Goal: Information Seeking & Learning: Learn about a topic

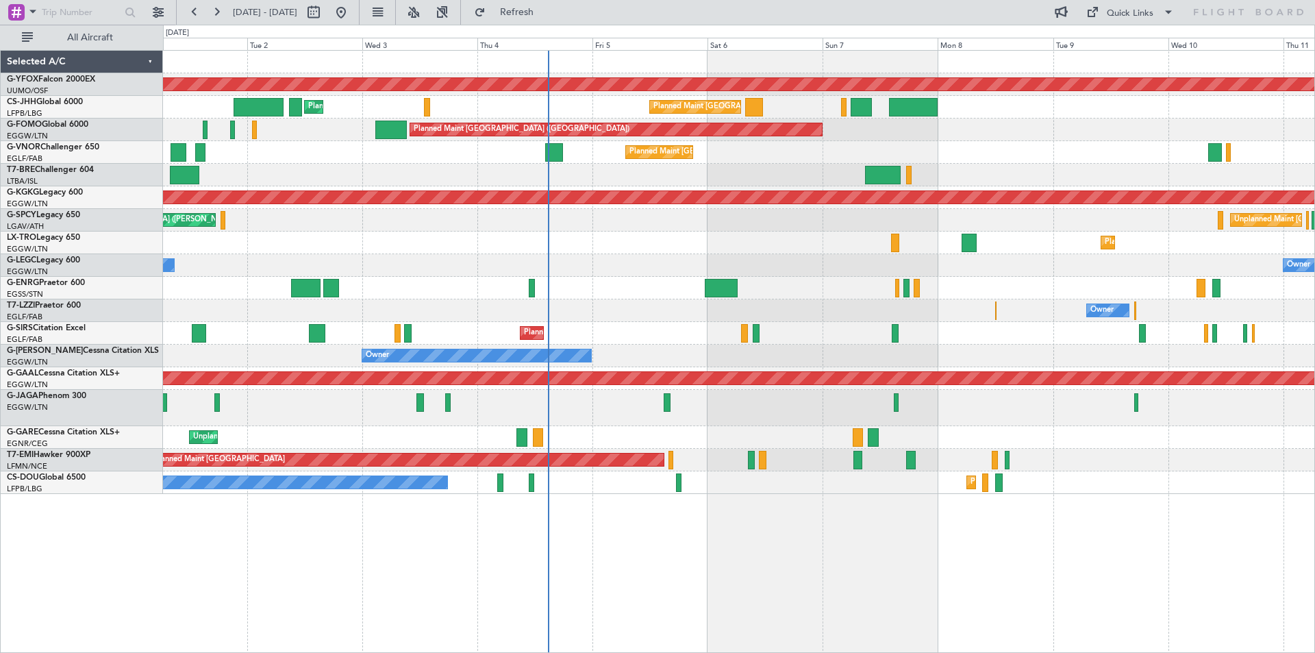
click at [717, 329] on div "Planned Maint [GEOGRAPHIC_DATA] ([GEOGRAPHIC_DATA])" at bounding box center [738, 333] width 1151 height 23
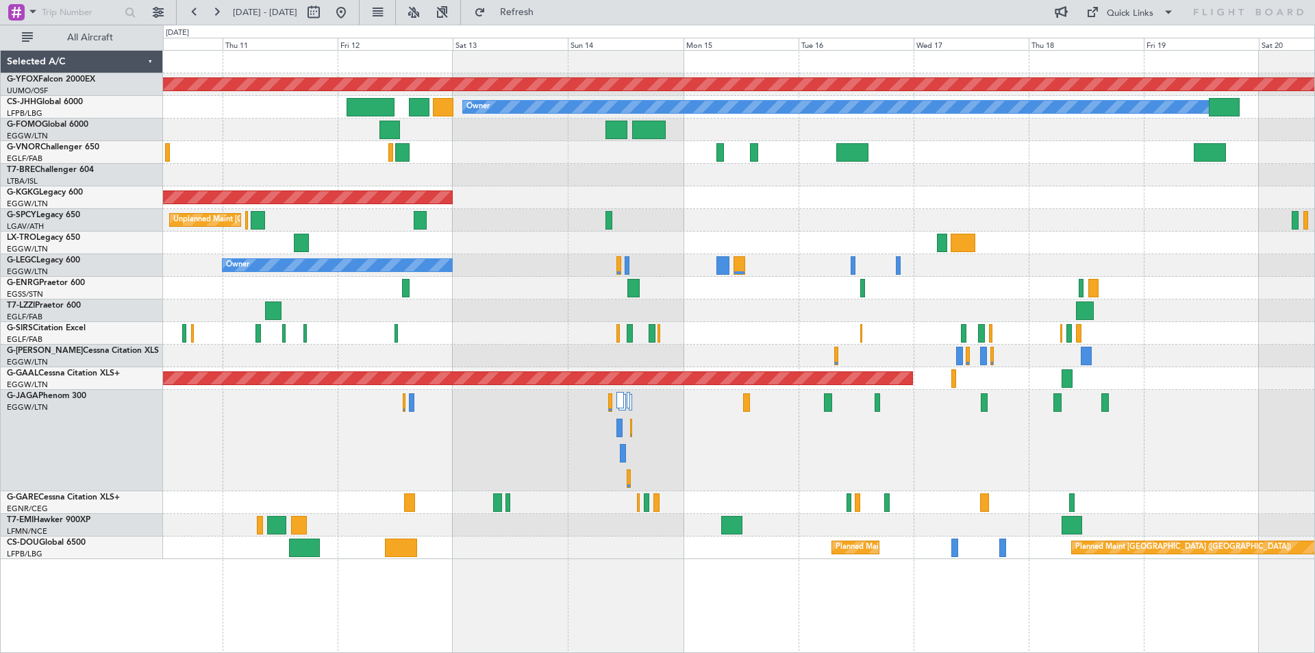
click at [1174, 270] on div "Owner" at bounding box center [738, 265] width 1151 height 23
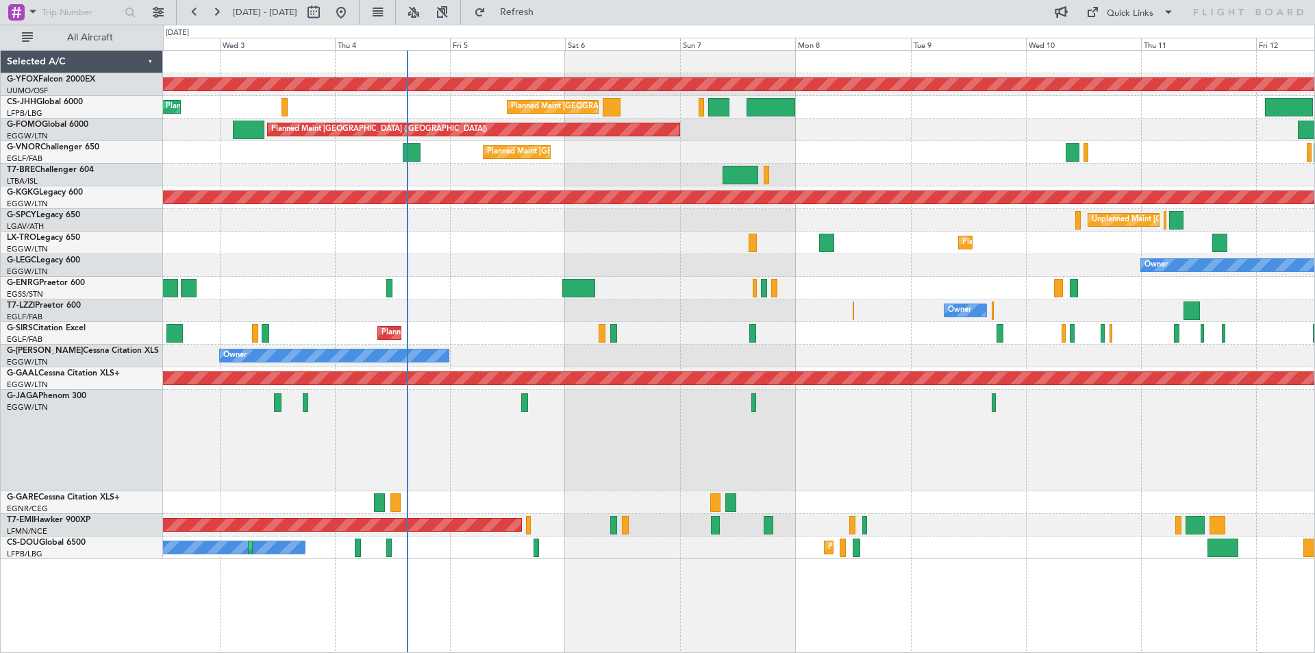
click at [1010, 284] on div at bounding box center [738, 288] width 1151 height 23
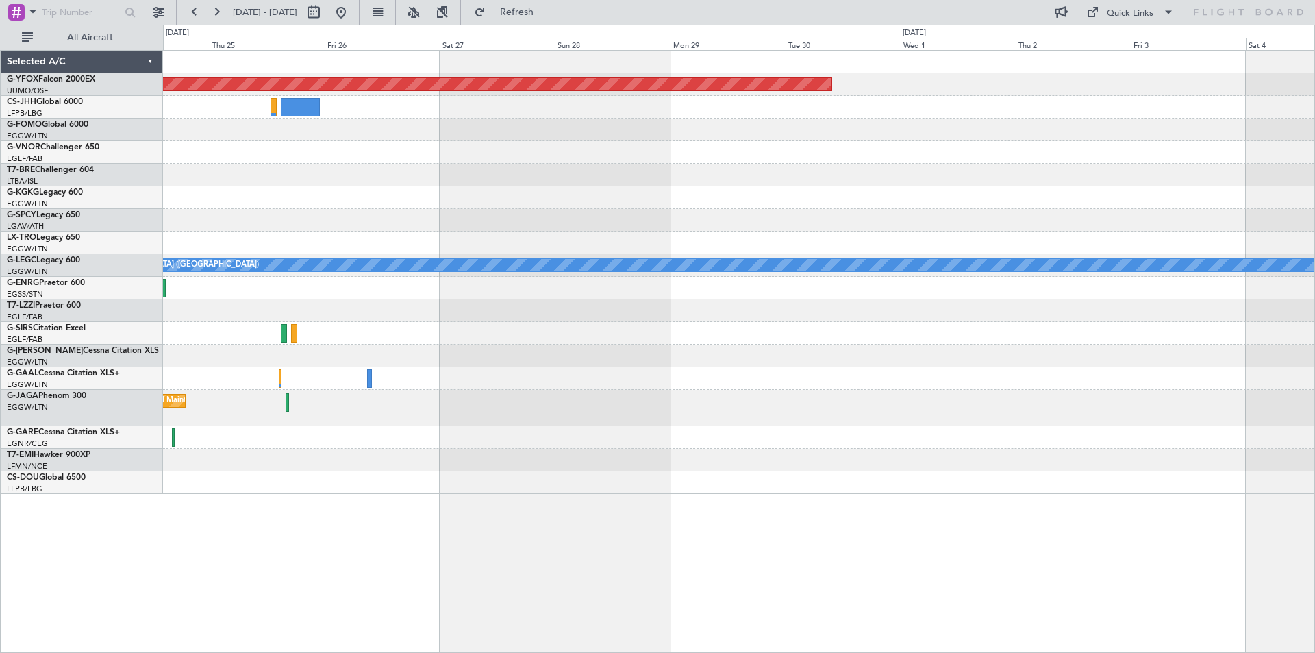
click at [614, 244] on div "AOG Maint Ostafyevo A/C Unavailable [GEOGRAPHIC_DATA] ([GEOGRAPHIC_DATA]) Plann…" at bounding box center [738, 272] width 1151 height 443
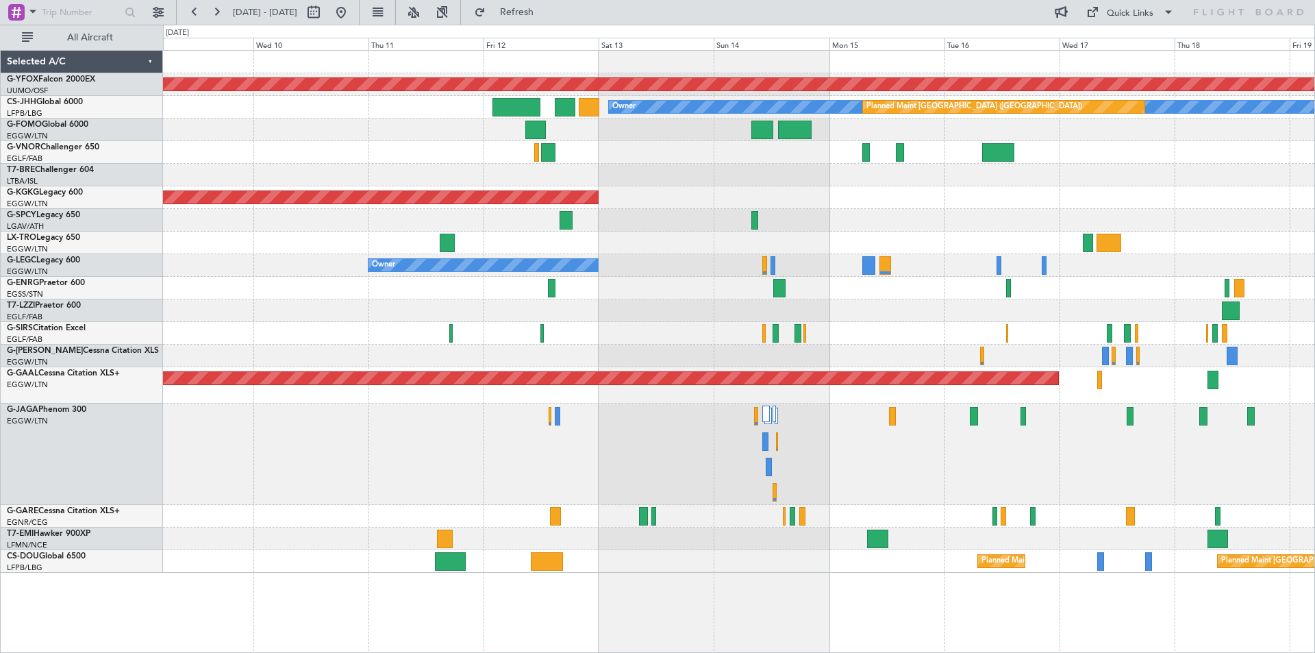
click at [904, 332] on div at bounding box center [738, 333] width 1151 height 23
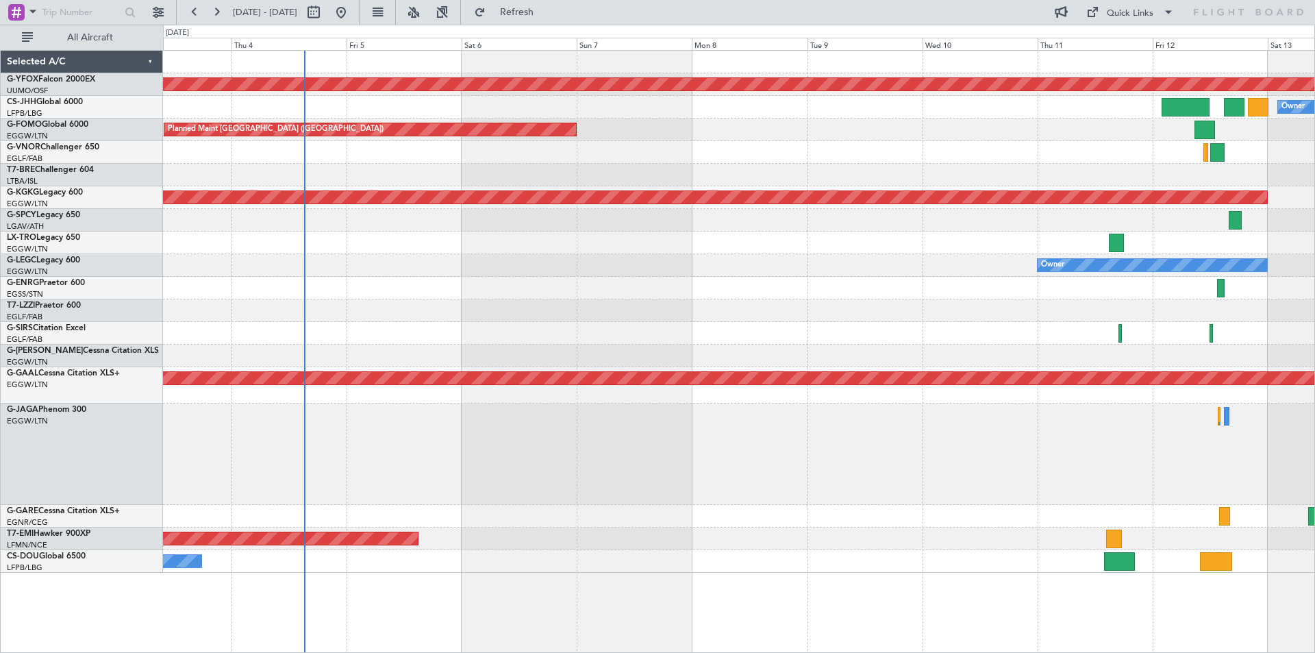
click at [519, 353] on div "AOG Maint Ostafyevo Owner Planned Maint [GEOGRAPHIC_DATA] ([GEOGRAPHIC_DATA]) P…" at bounding box center [657, 339] width 1315 height 628
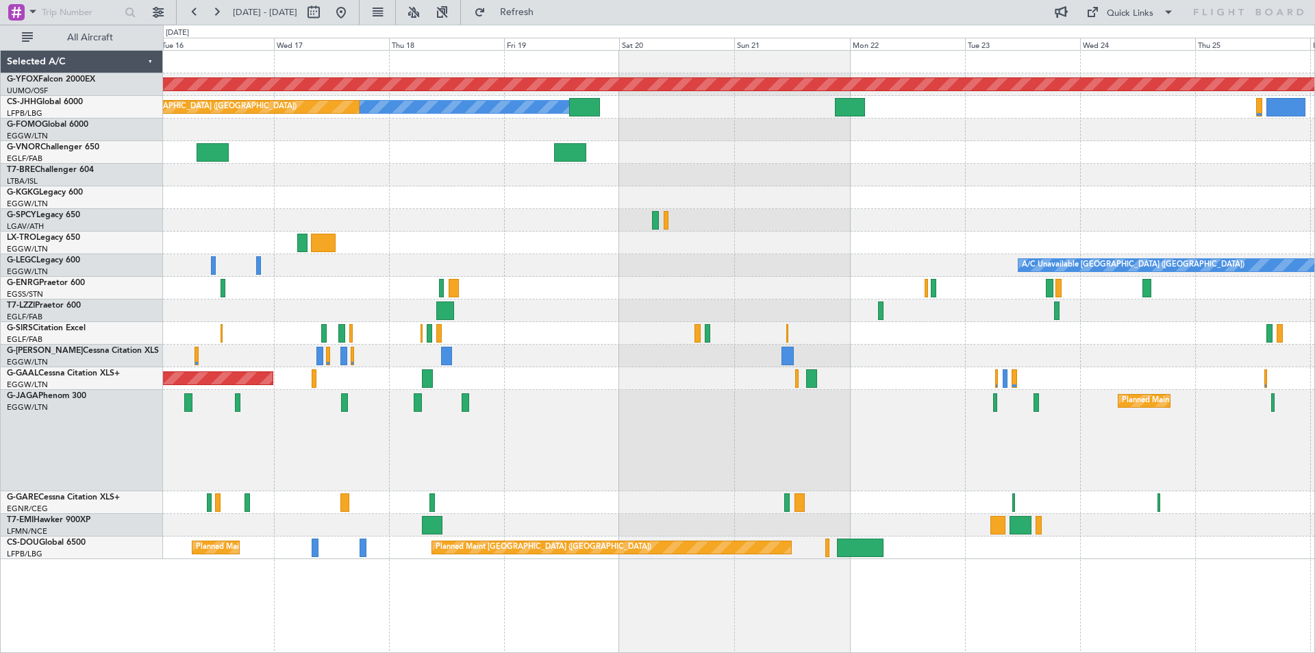
click at [0, 214] on html "[DATE] - [DATE] Refresh Quick Links All Aircraft AOG Maint Ostafyevo Owner Plan…" at bounding box center [657, 326] width 1315 height 653
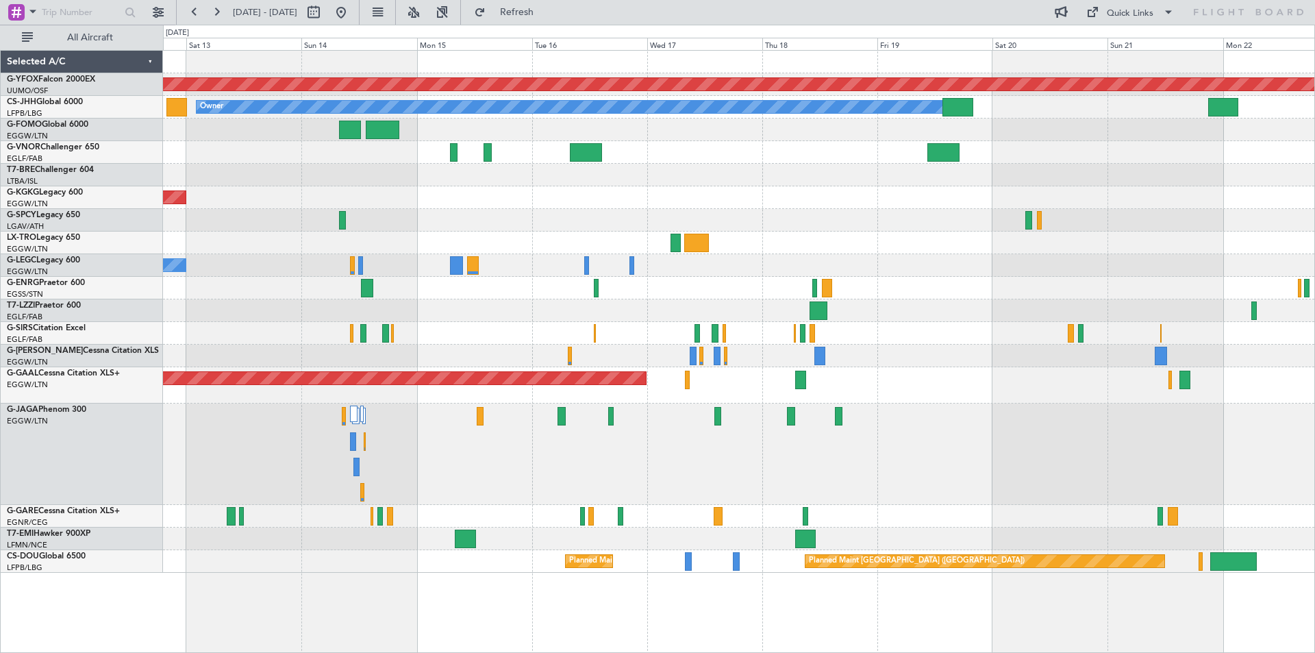
click at [482, 206] on div "AOG Maint [GEOGRAPHIC_DATA] (Ataturk)" at bounding box center [738, 197] width 1151 height 23
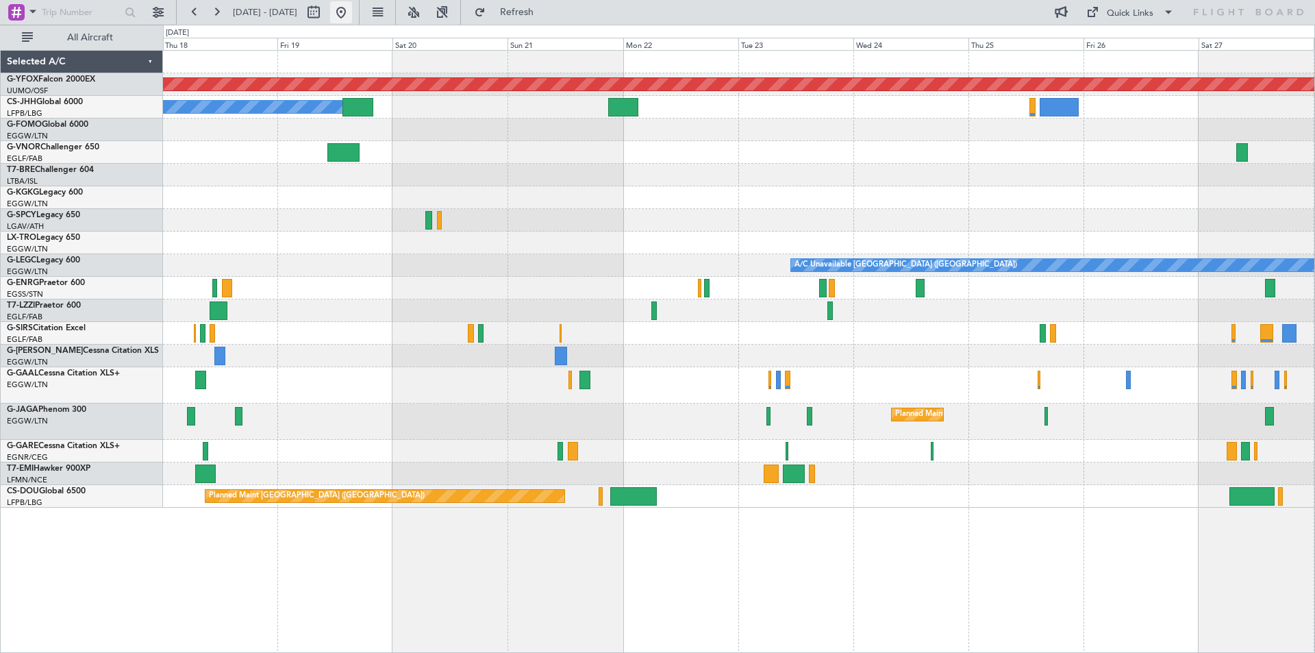
click at [352, 14] on button at bounding box center [341, 12] width 22 height 22
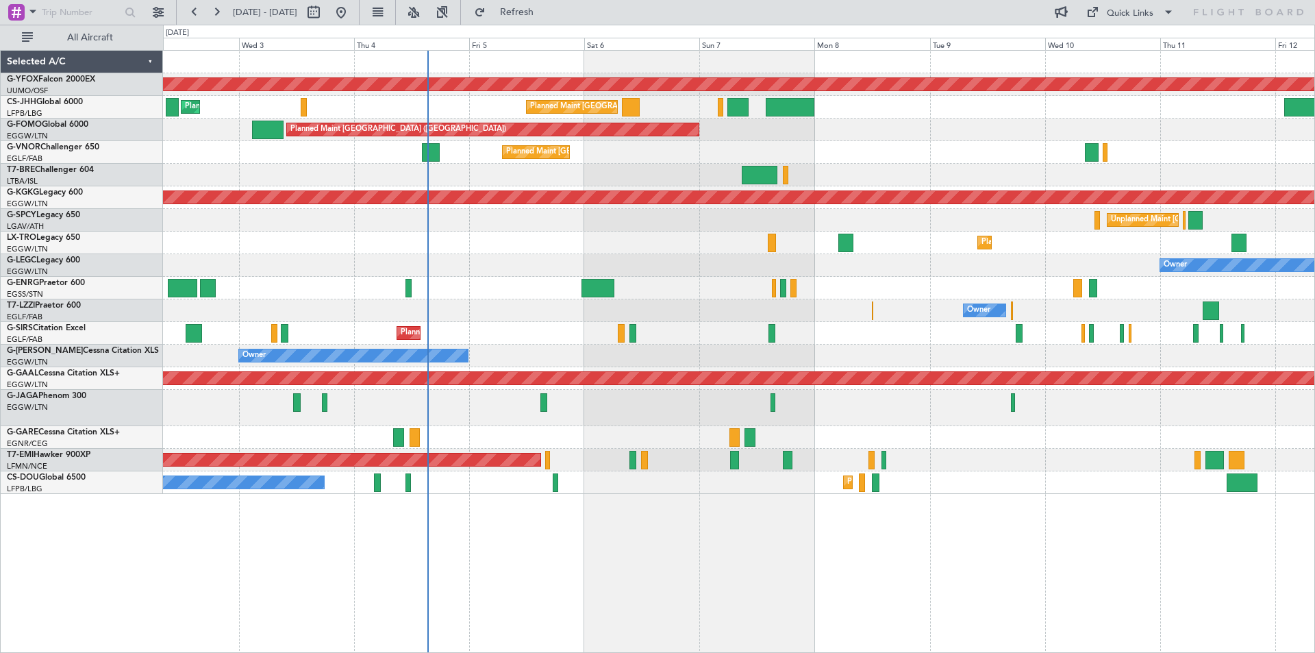
click at [673, 257] on div "AOG Maint Ostafyevo Planned Maint [GEOGRAPHIC_DATA] ([GEOGRAPHIC_DATA]) Planned…" at bounding box center [738, 272] width 1151 height 443
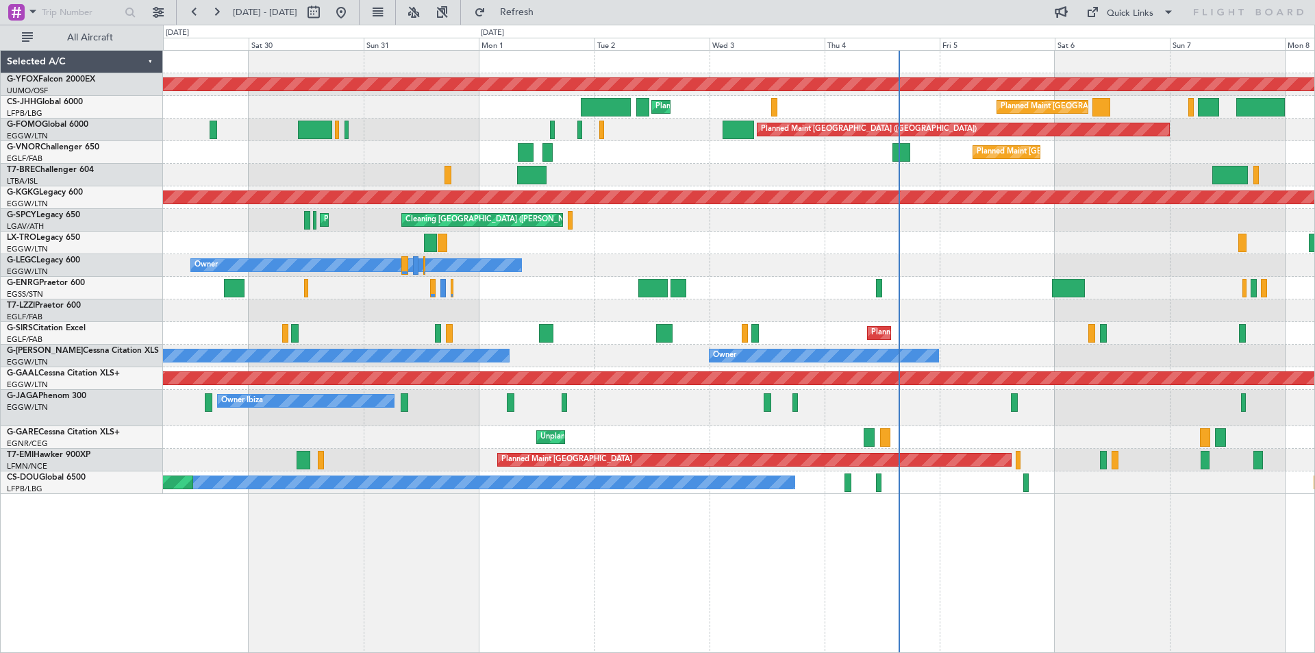
click at [869, 247] on div "Planned Maint Dusseldorf" at bounding box center [738, 243] width 1151 height 23
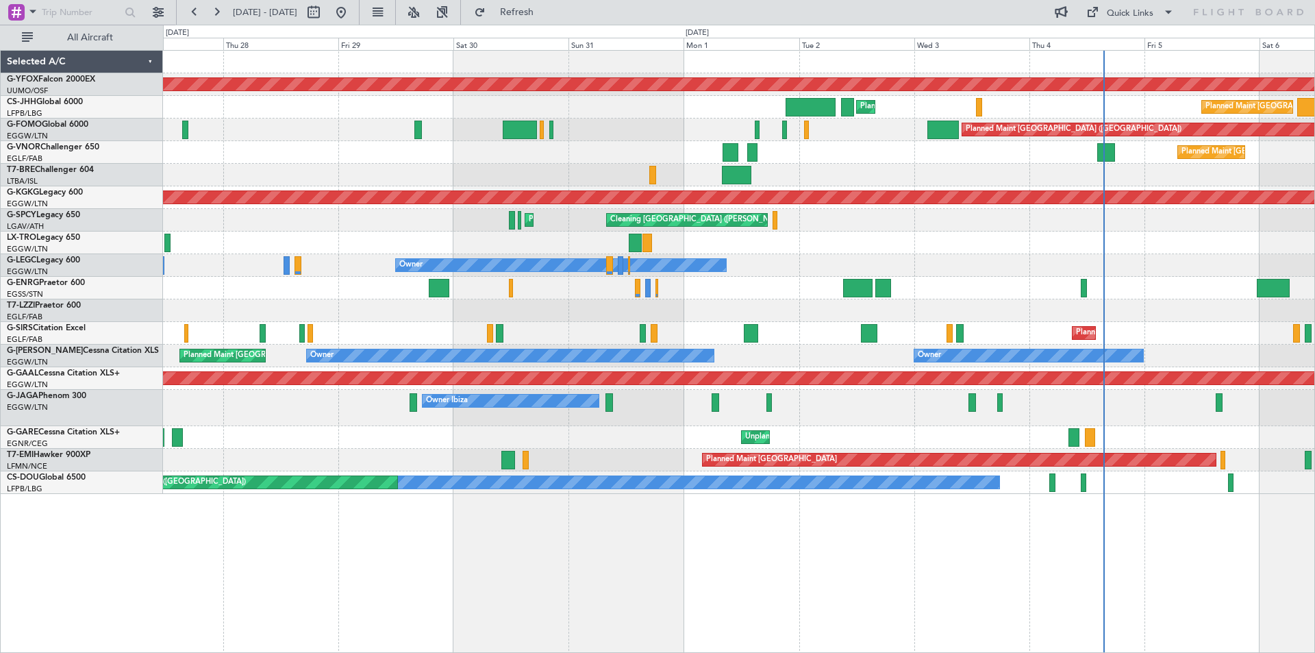
click at [784, 224] on div "AOG Maint Ostafyevo Planned Maint [GEOGRAPHIC_DATA] ([GEOGRAPHIC_DATA]) Planned…" at bounding box center [738, 272] width 1151 height 443
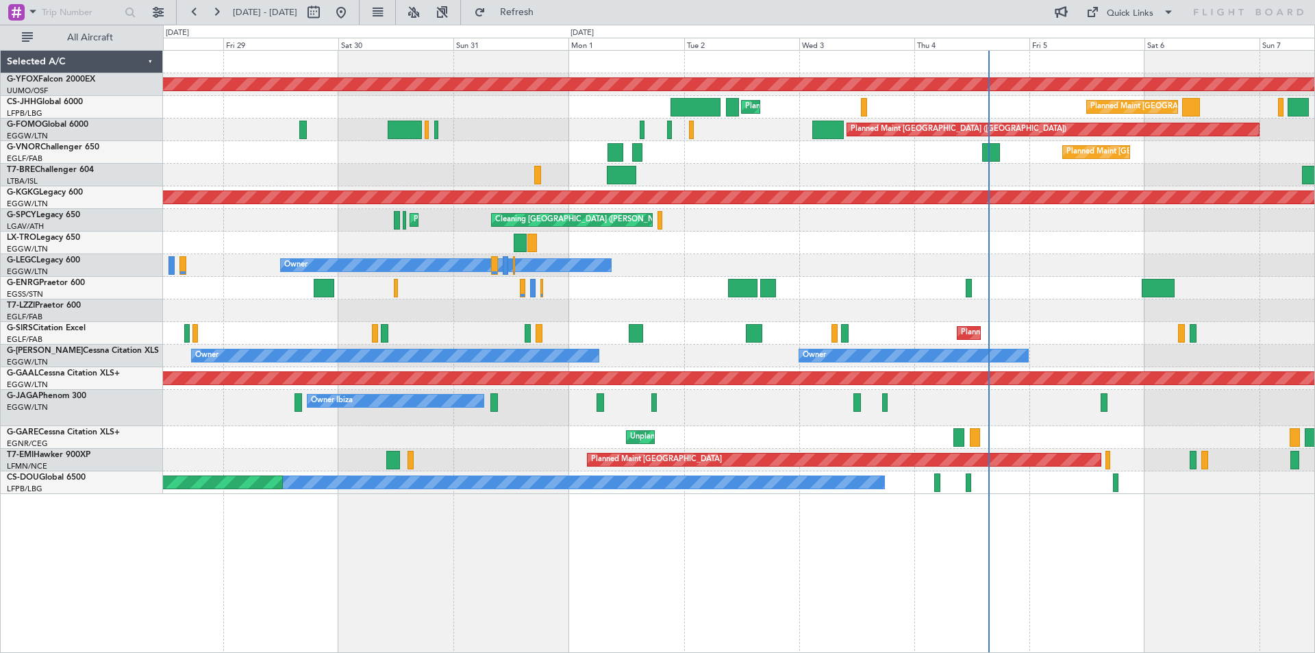
click at [667, 313] on div "Owner Unplanned Maint [GEOGRAPHIC_DATA] ([GEOGRAPHIC_DATA])" at bounding box center [738, 310] width 1151 height 23
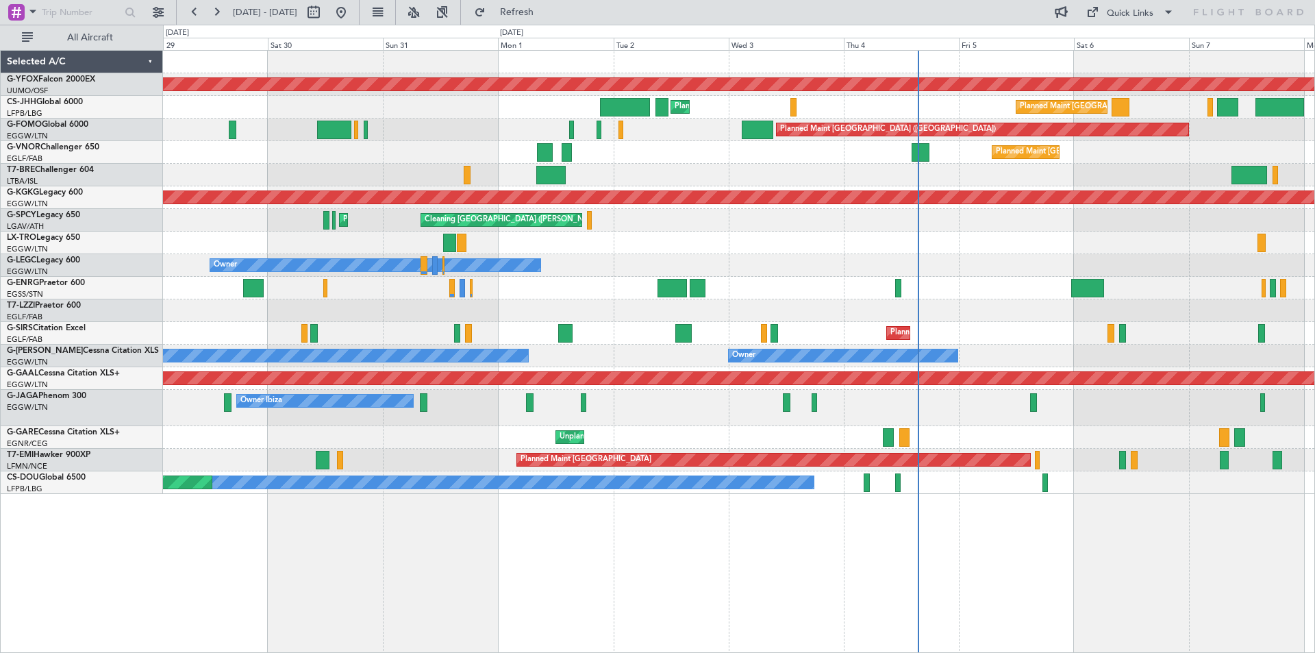
click at [625, 286] on div at bounding box center [738, 288] width 1151 height 23
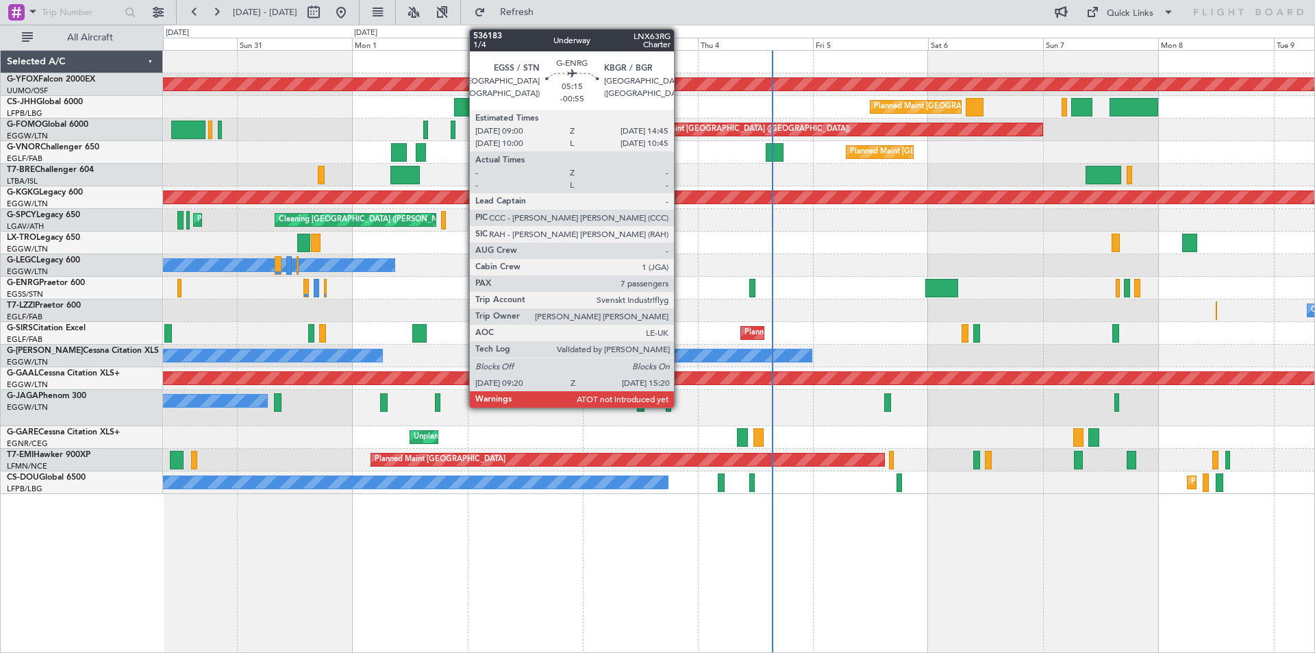
click at [534, 296] on div at bounding box center [526, 288] width 29 height 18
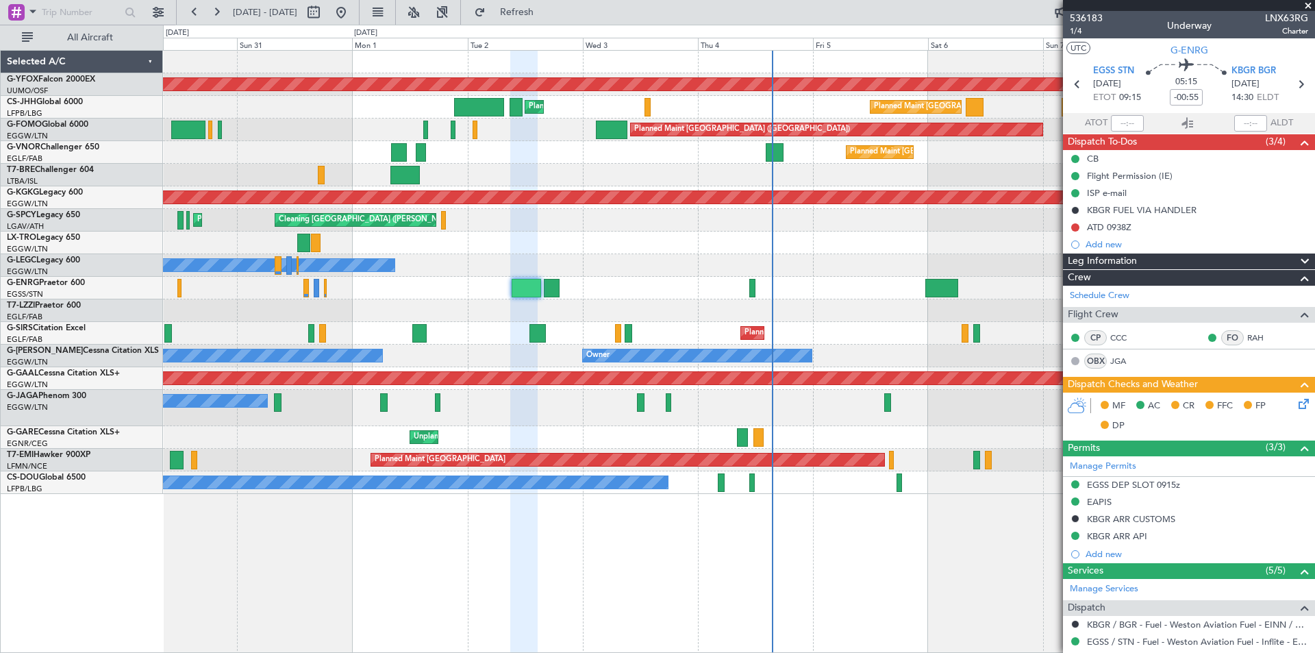
click at [1306, 4] on span at bounding box center [1309, 6] width 14 height 12
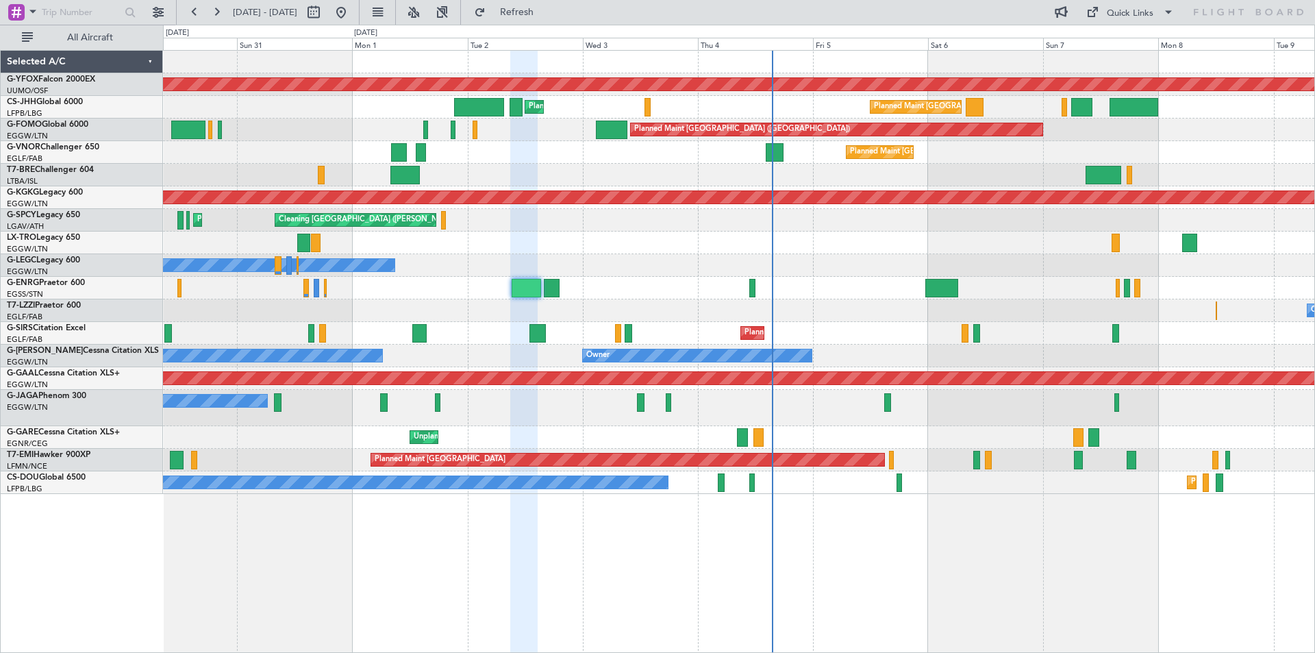
type input "0"
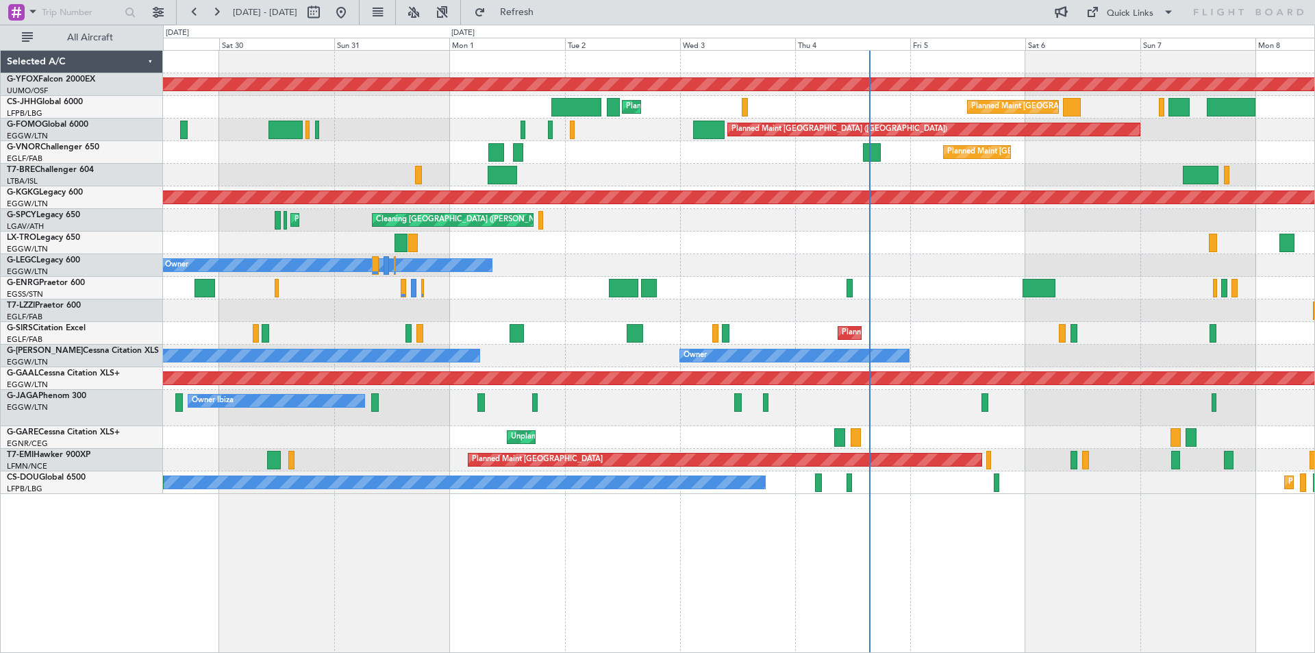
click at [566, 295] on div at bounding box center [738, 288] width 1151 height 23
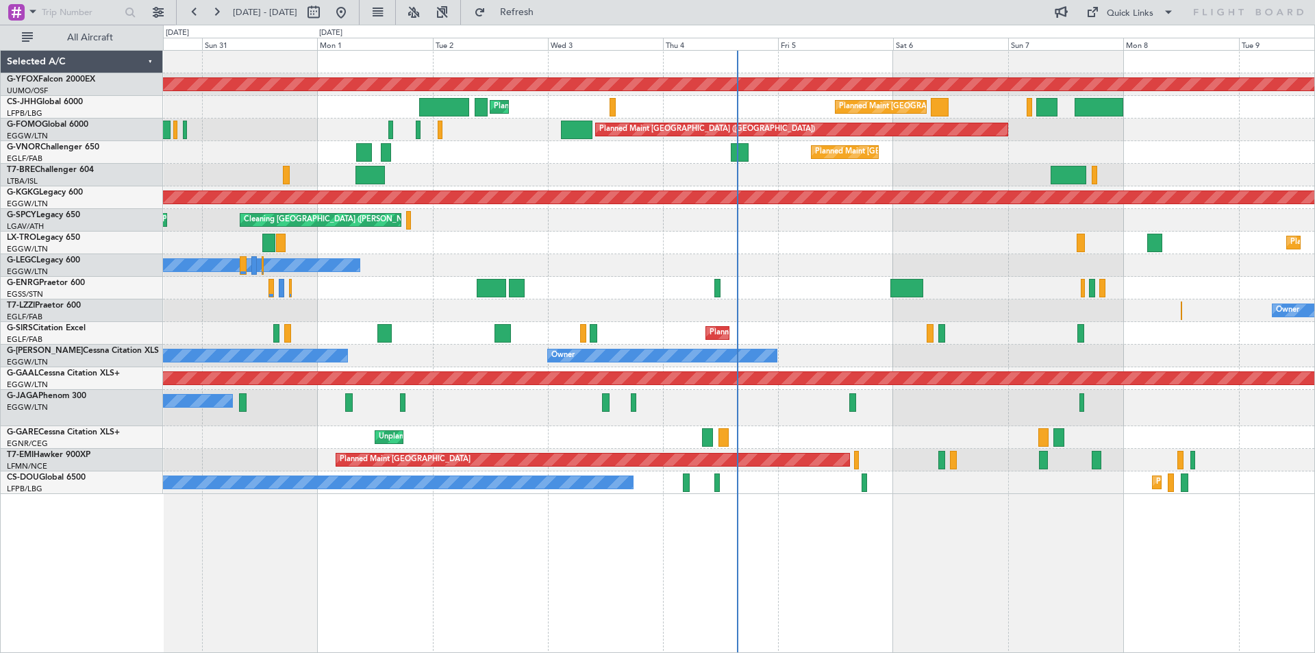
click at [677, 287] on div at bounding box center [738, 288] width 1151 height 23
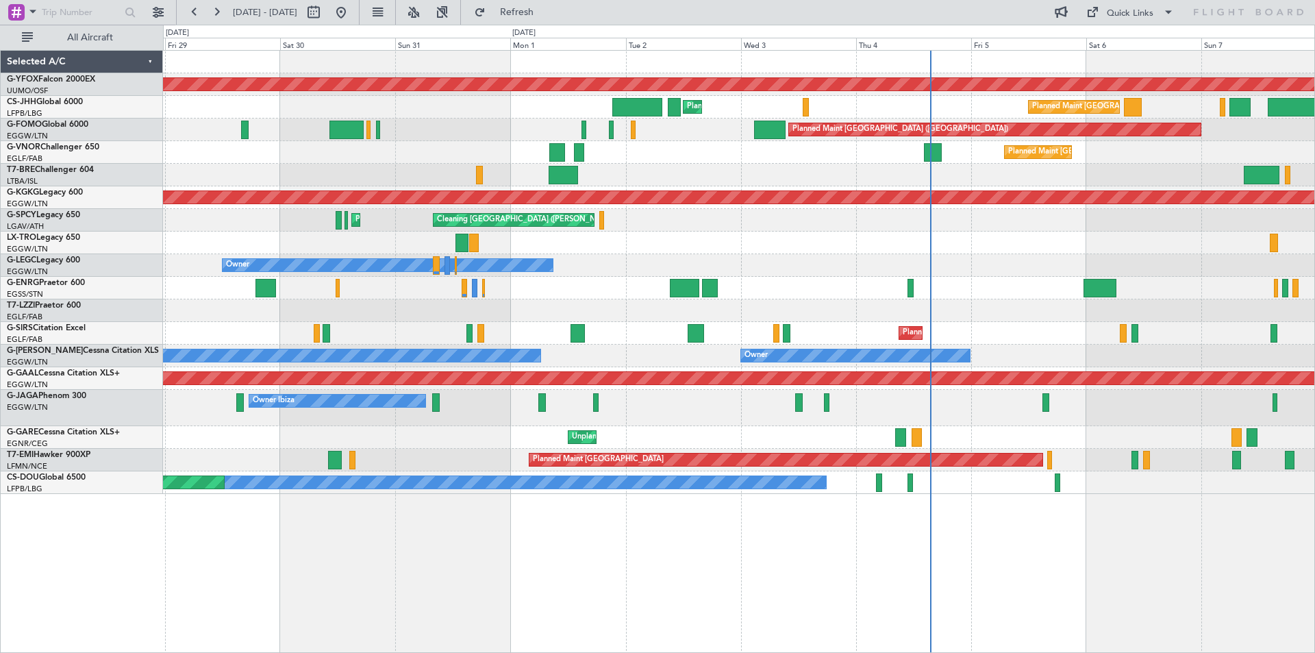
click at [982, 336] on div "AOG Maint Ostafyevo Planned Maint [GEOGRAPHIC_DATA] ([GEOGRAPHIC_DATA]) Planned…" at bounding box center [738, 272] width 1151 height 443
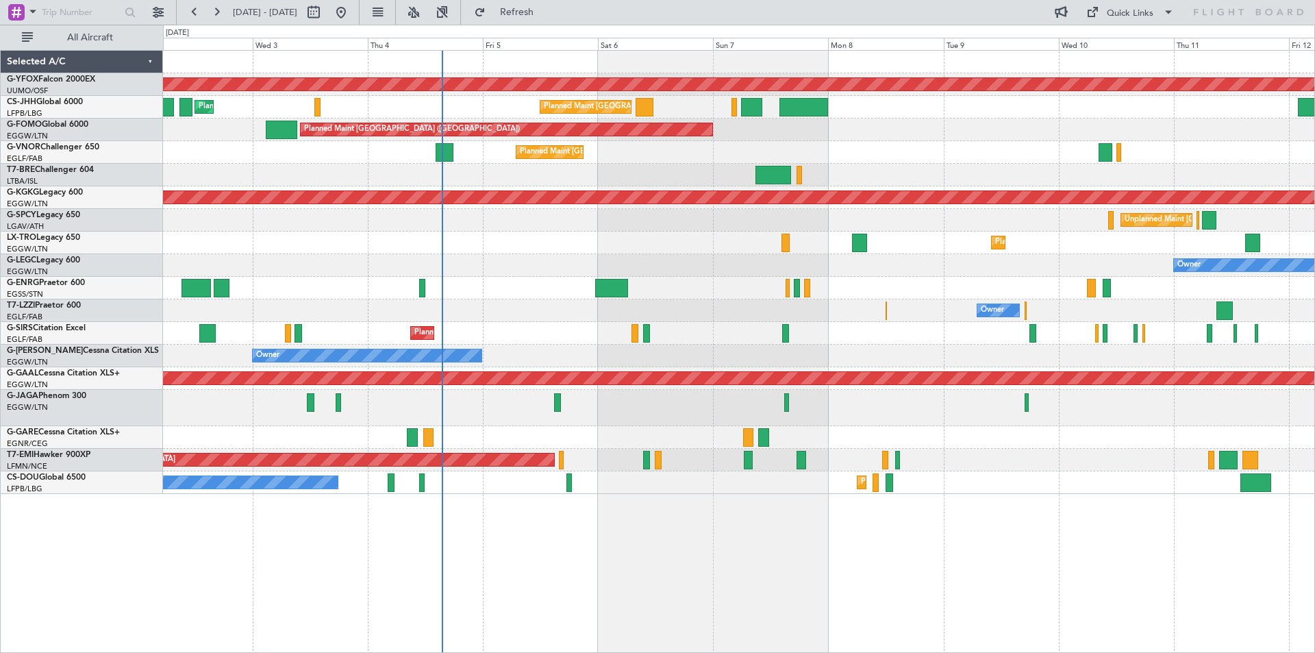
click at [527, 240] on div "Planned Maint Dusseldorf" at bounding box center [738, 243] width 1151 height 23
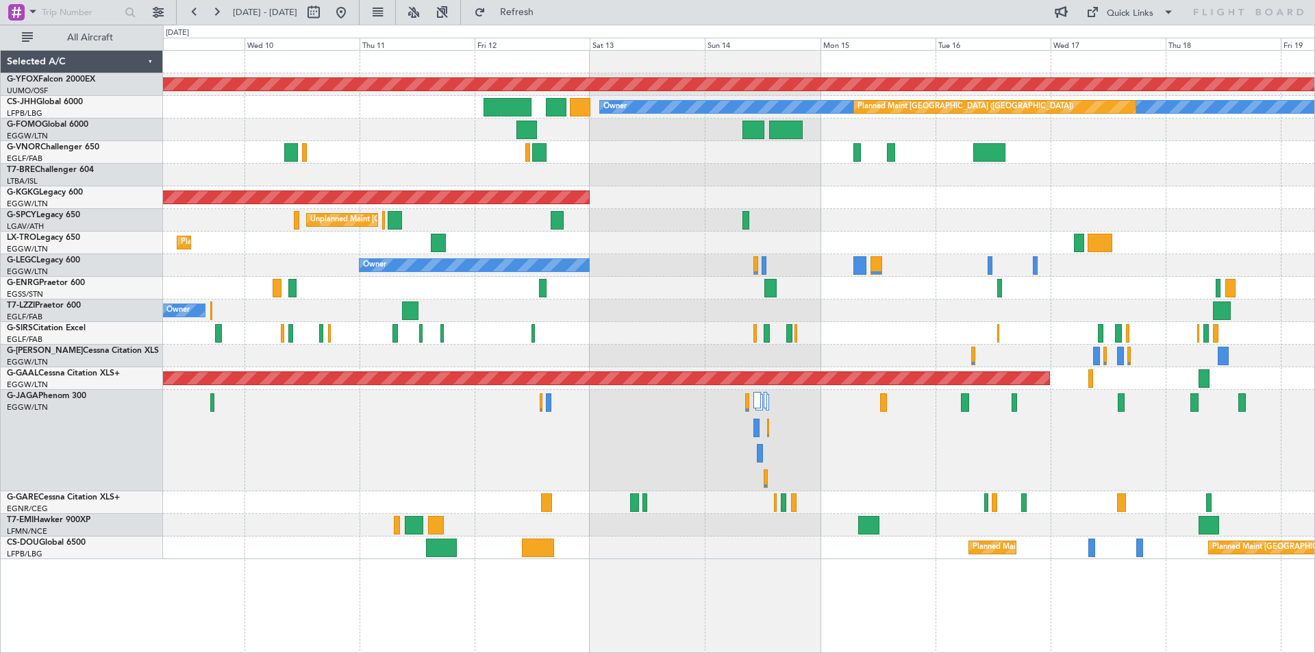
click at [521, 280] on div "AOG Maint Ostafyevo Owner Planned Maint [GEOGRAPHIC_DATA] ([GEOGRAPHIC_DATA]) P…" at bounding box center [738, 305] width 1151 height 508
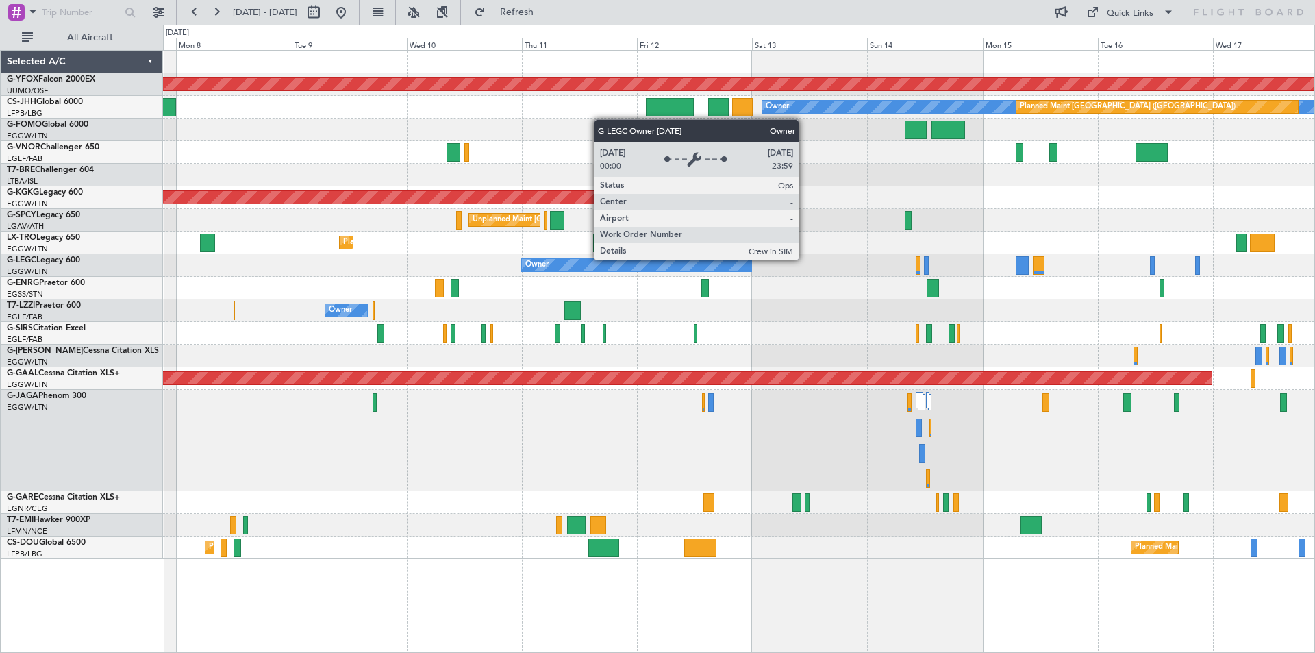
click at [591, 269] on div "Owner" at bounding box center [636, 265] width 229 height 12
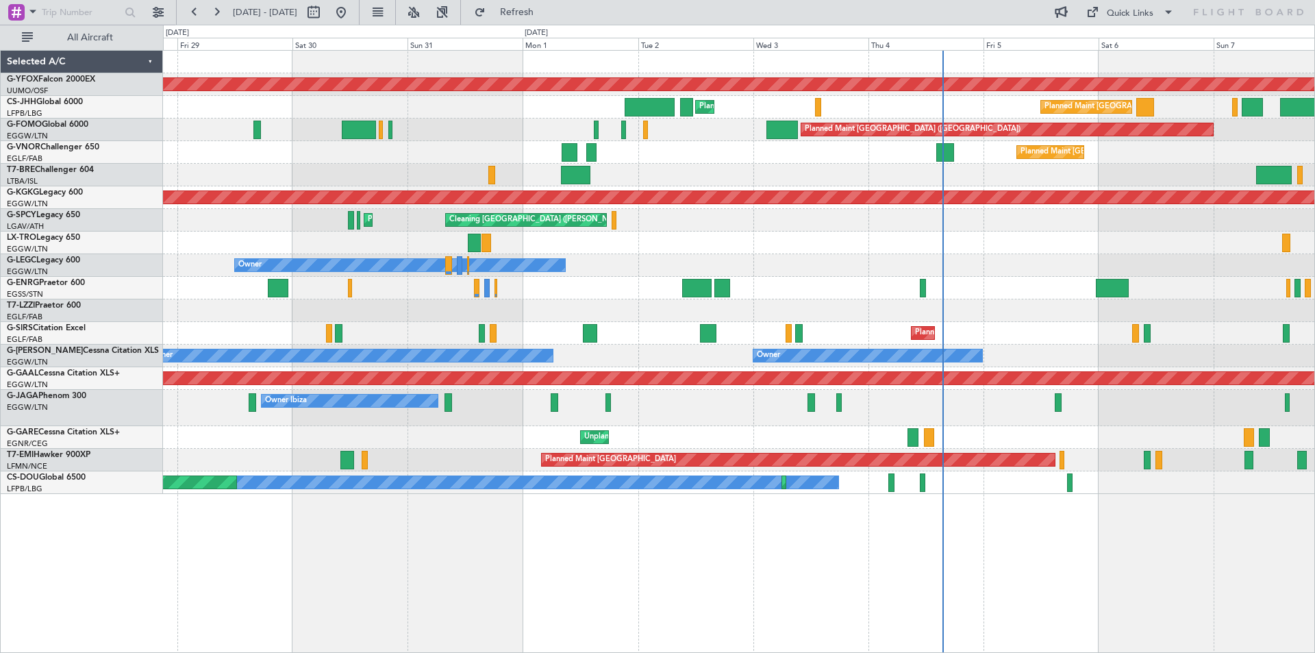
click at [754, 272] on div "Owner" at bounding box center [738, 265] width 1151 height 23
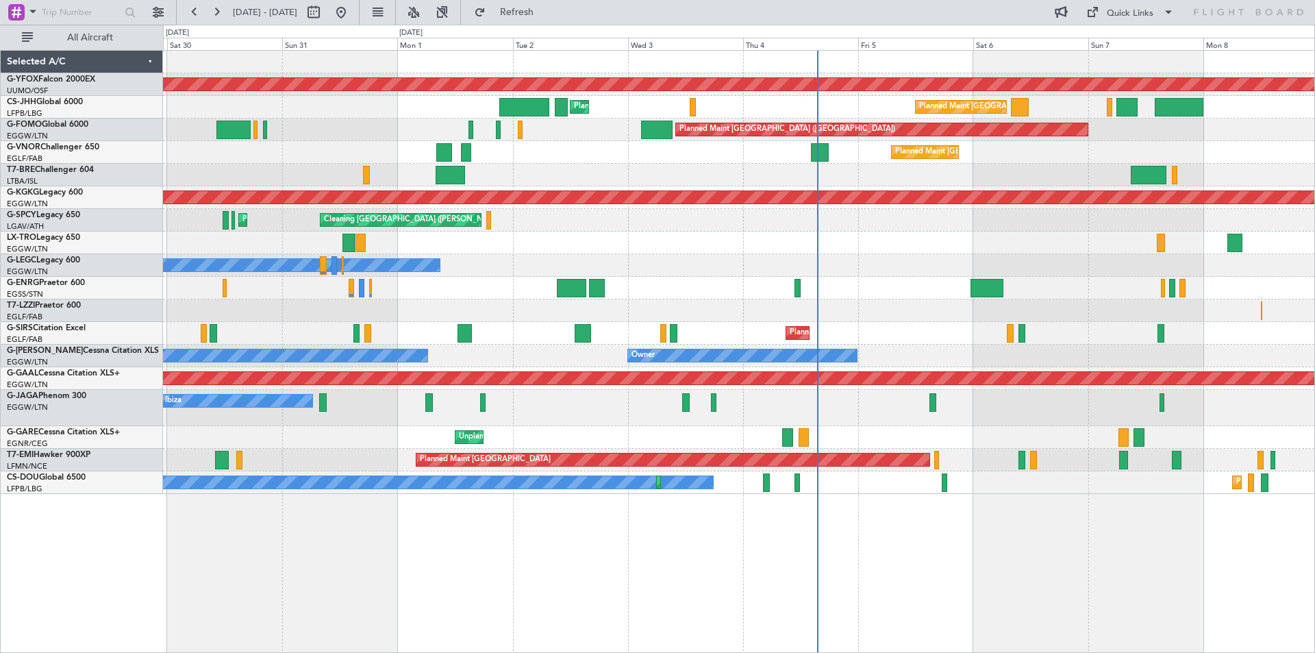
click at [639, 295] on div at bounding box center [738, 288] width 1151 height 23
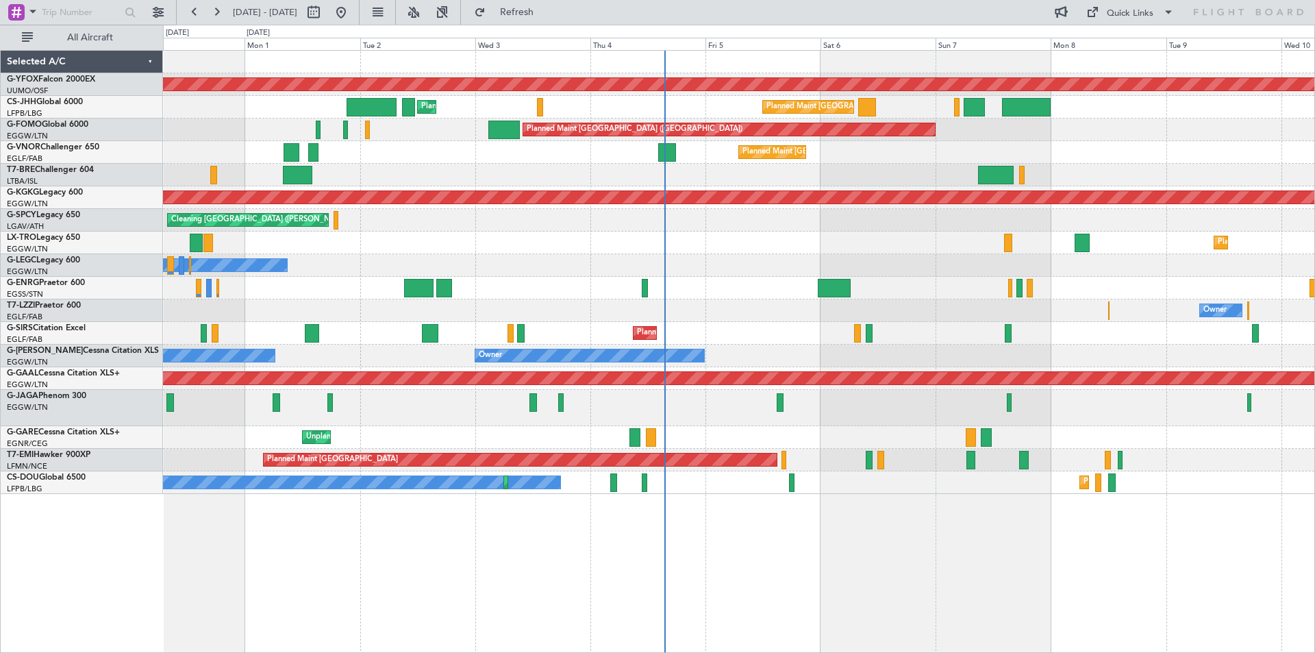
click at [798, 317] on div "Owner" at bounding box center [738, 310] width 1151 height 23
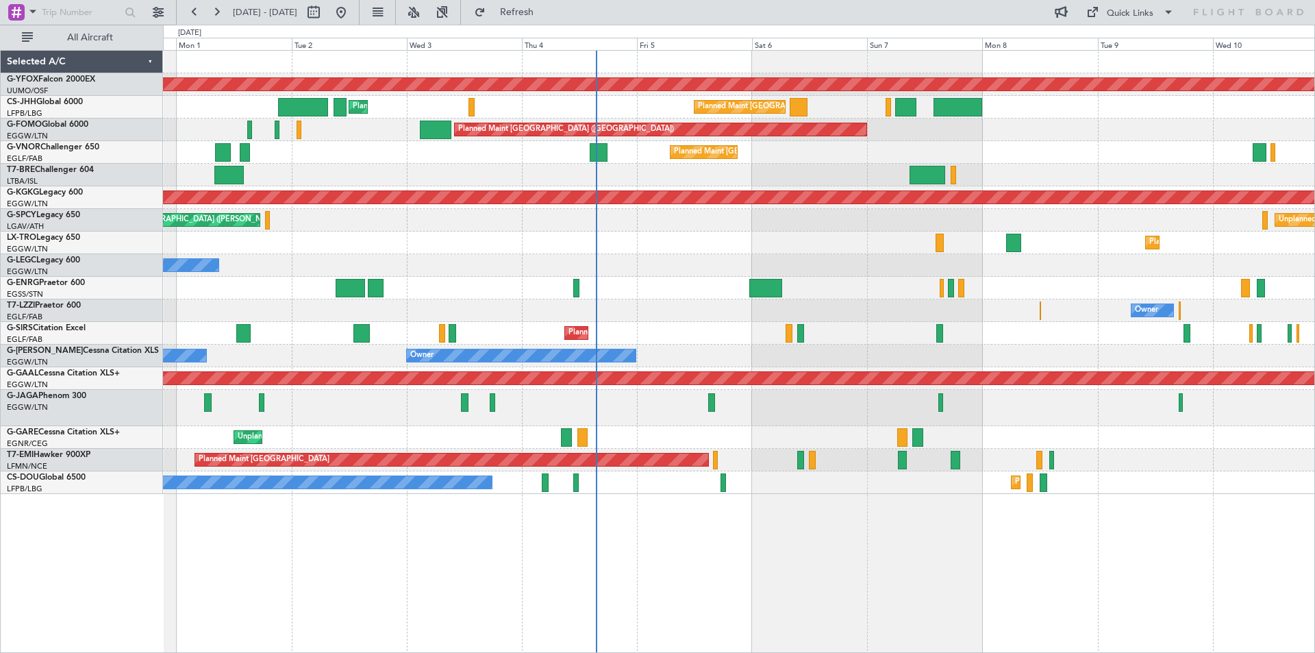
click at [762, 308] on div "Owner" at bounding box center [738, 310] width 1151 height 23
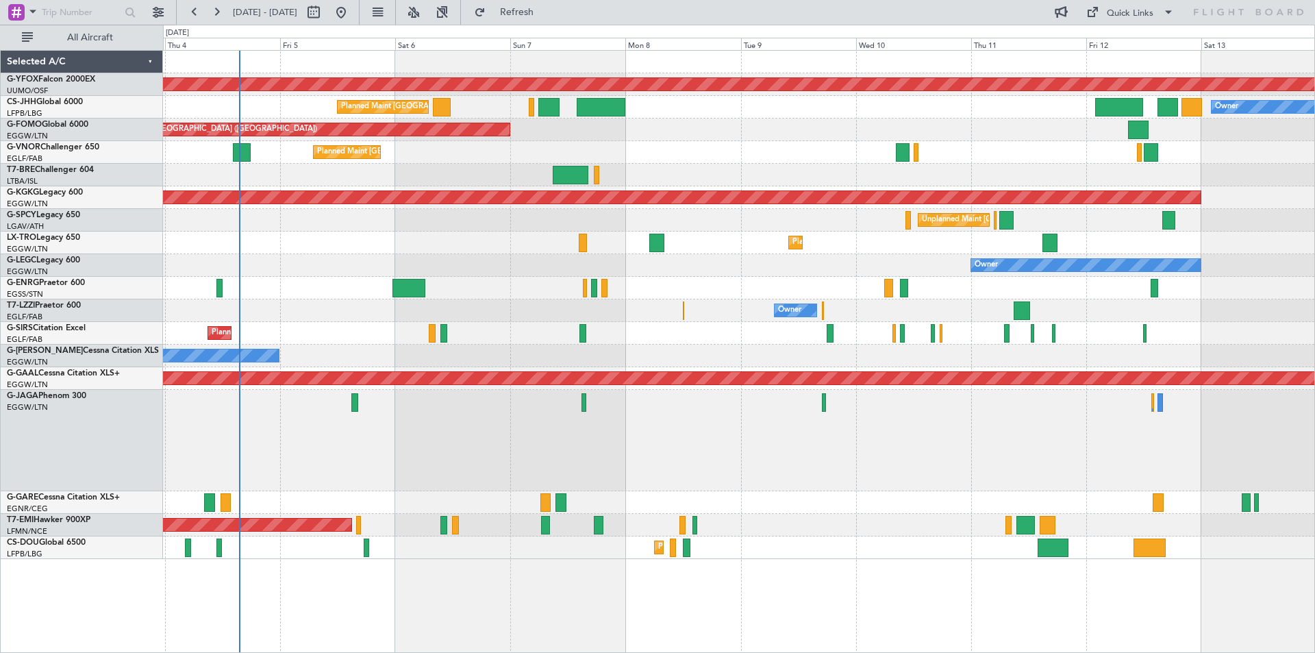
click at [712, 298] on div at bounding box center [738, 288] width 1151 height 23
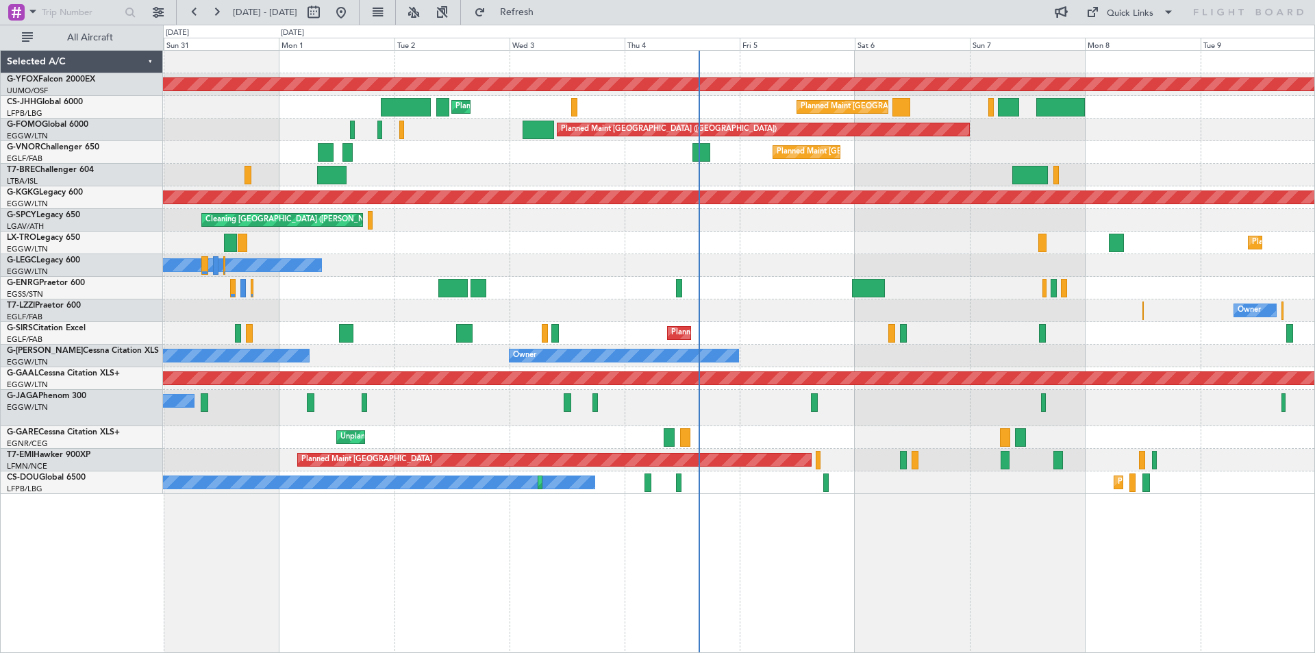
click at [498, 316] on div "Owner" at bounding box center [738, 310] width 1151 height 23
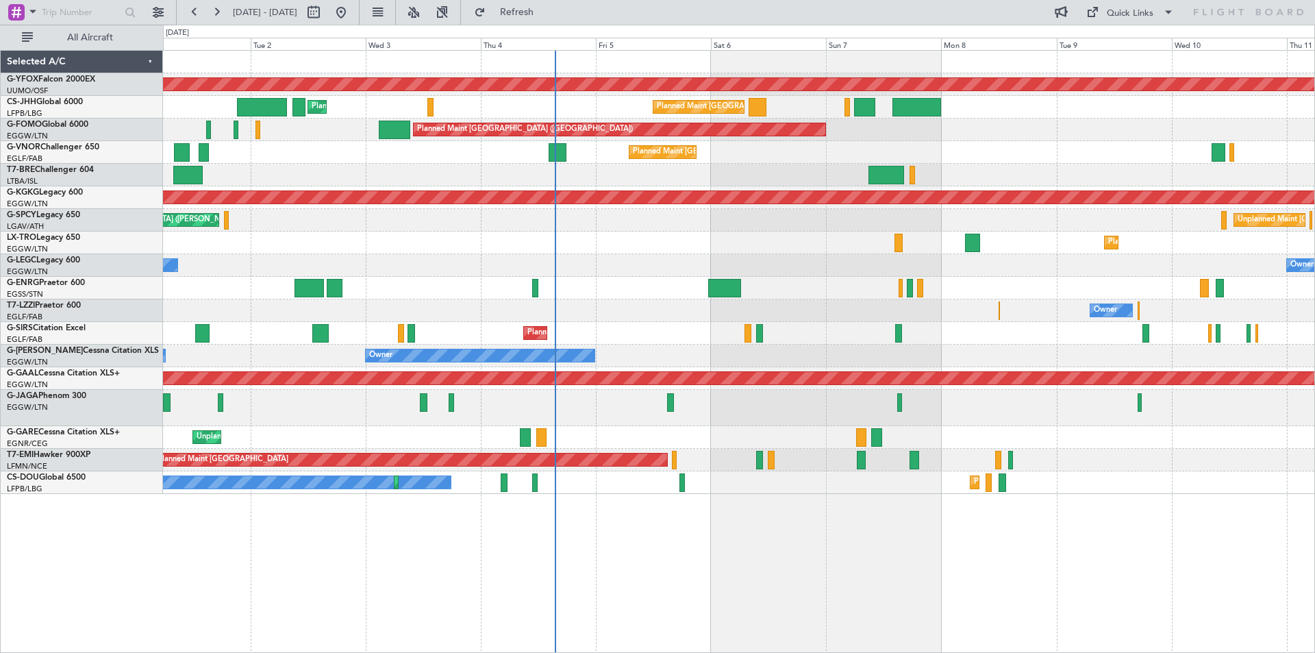
click at [566, 305] on div "Owner" at bounding box center [738, 310] width 1151 height 23
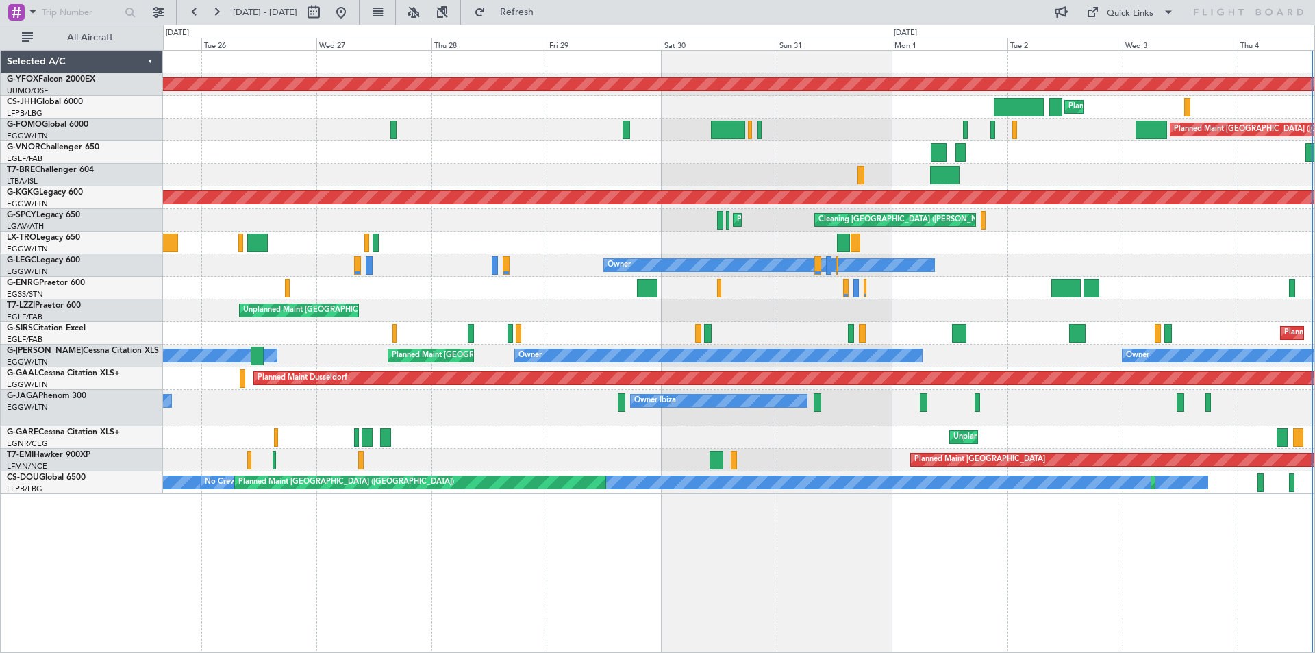
click at [1014, 284] on div at bounding box center [738, 288] width 1151 height 23
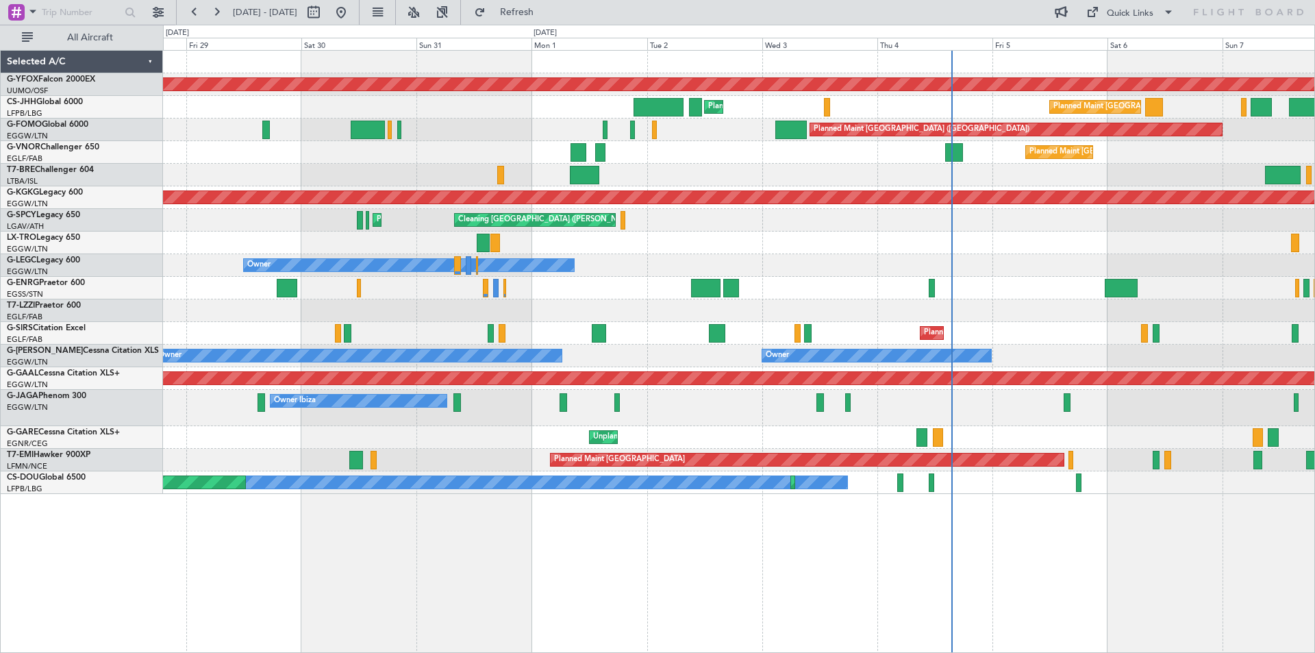
click at [506, 305] on div "Owner Unplanned Maint [GEOGRAPHIC_DATA] ([GEOGRAPHIC_DATA])" at bounding box center [738, 310] width 1151 height 23
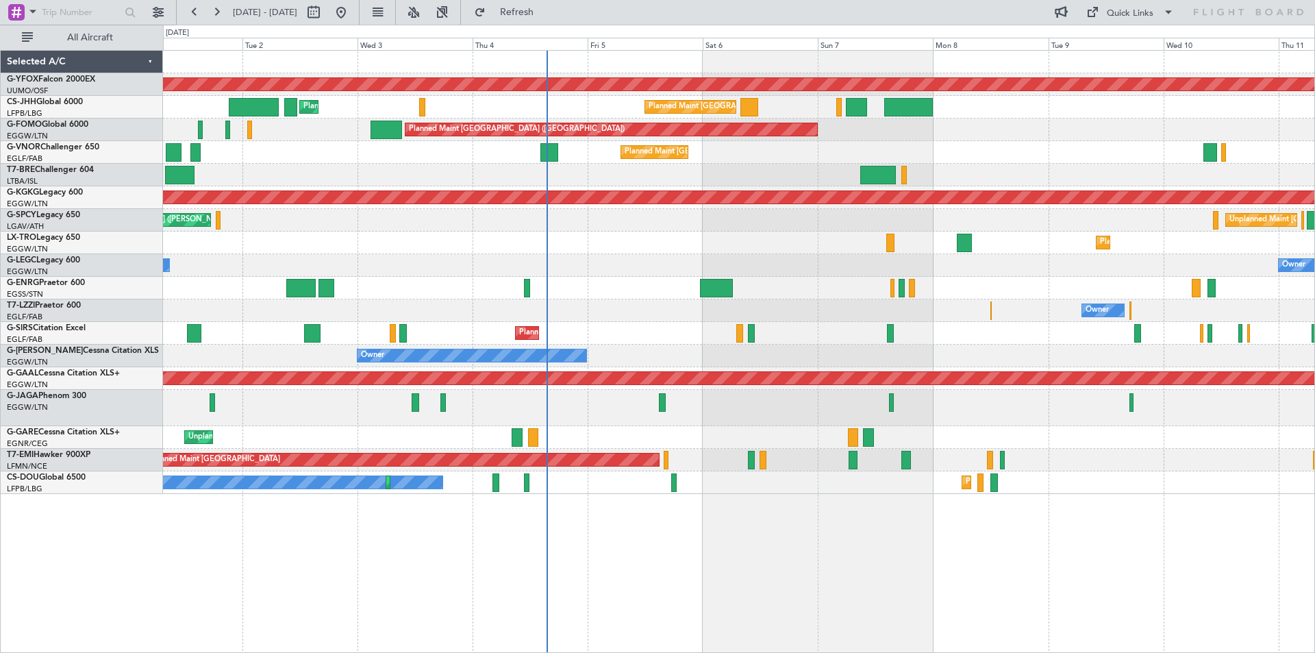
click at [427, 303] on div "Owner" at bounding box center [738, 310] width 1151 height 23
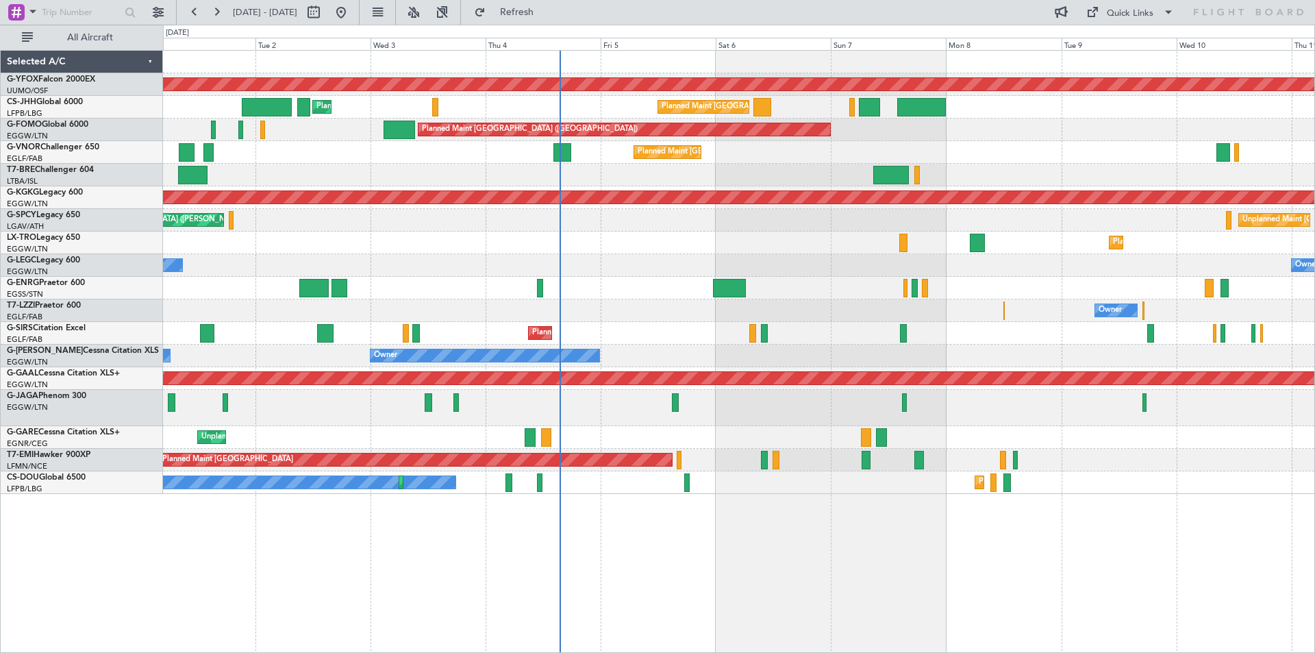
click at [308, 306] on div "AOG Maint Ostafyevo Planned Maint [GEOGRAPHIC_DATA] ([GEOGRAPHIC_DATA]) Planned…" at bounding box center [738, 272] width 1151 height 443
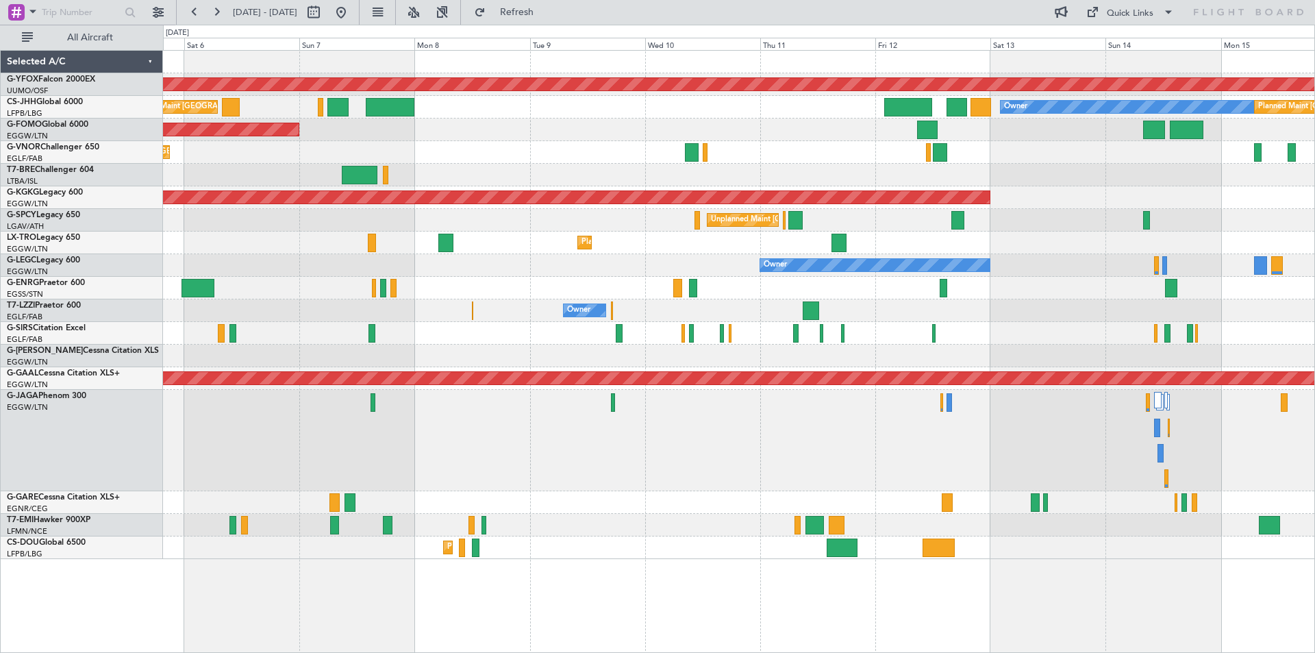
click at [571, 297] on div at bounding box center [738, 288] width 1151 height 23
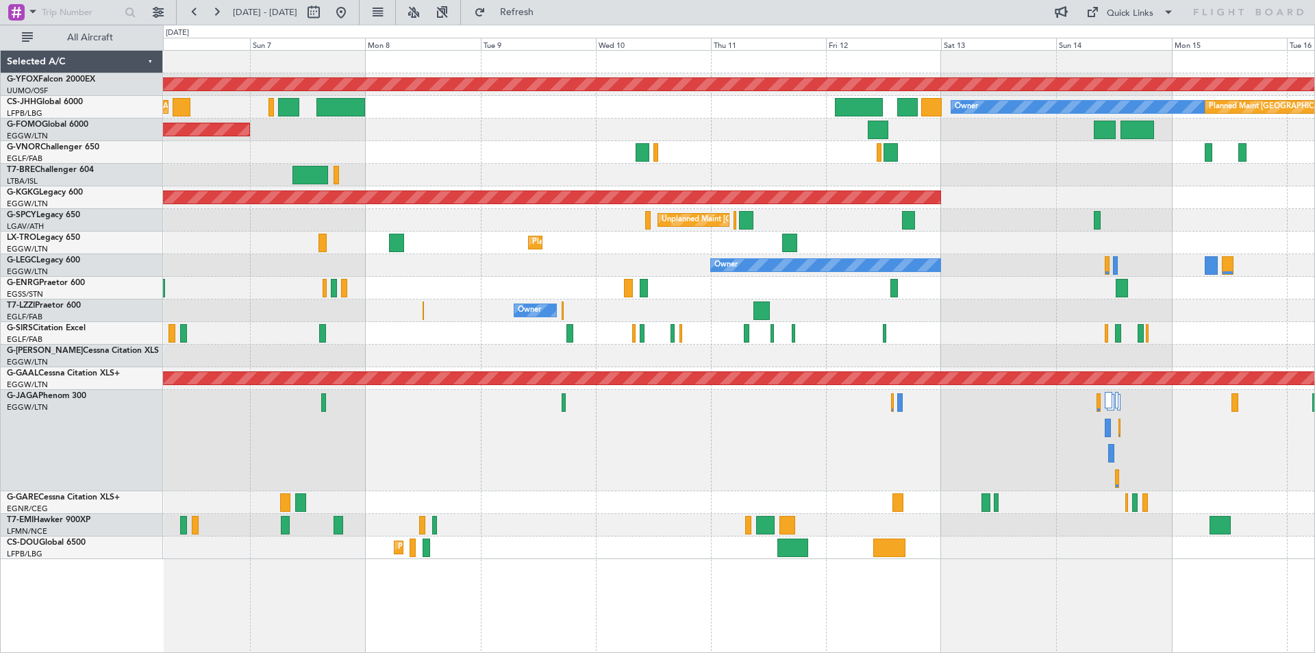
click at [564, 293] on div at bounding box center [738, 288] width 1151 height 23
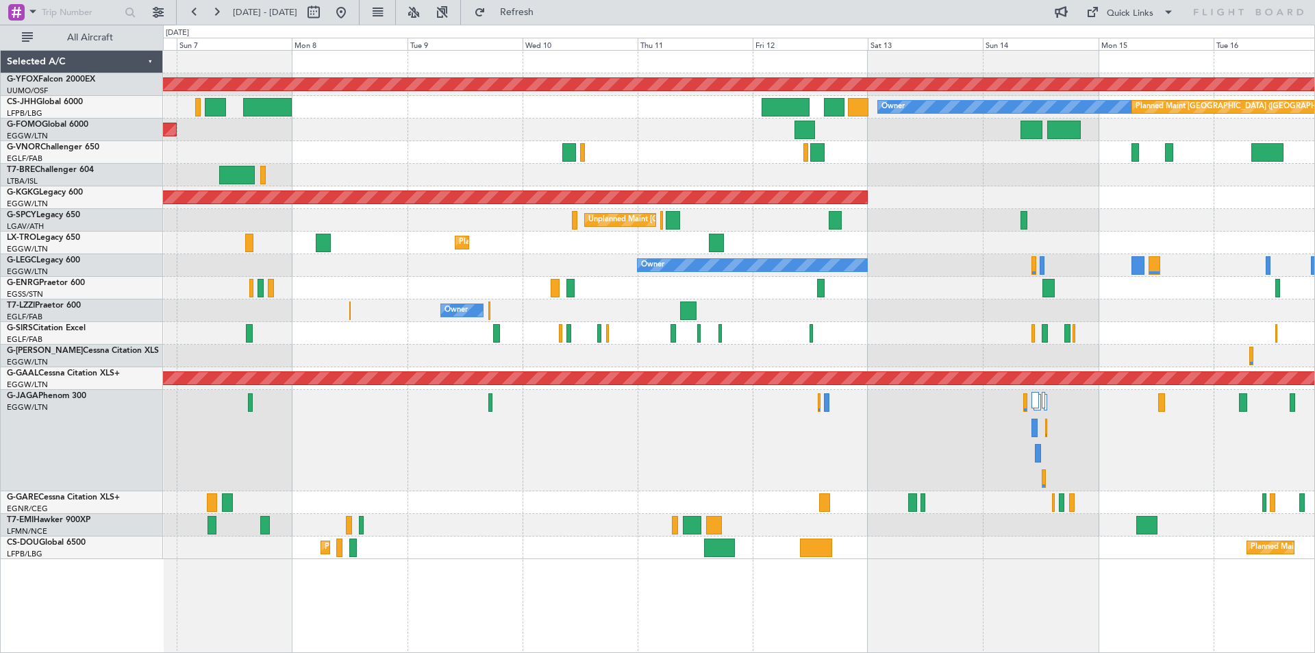
click at [445, 286] on div at bounding box center [738, 288] width 1151 height 23
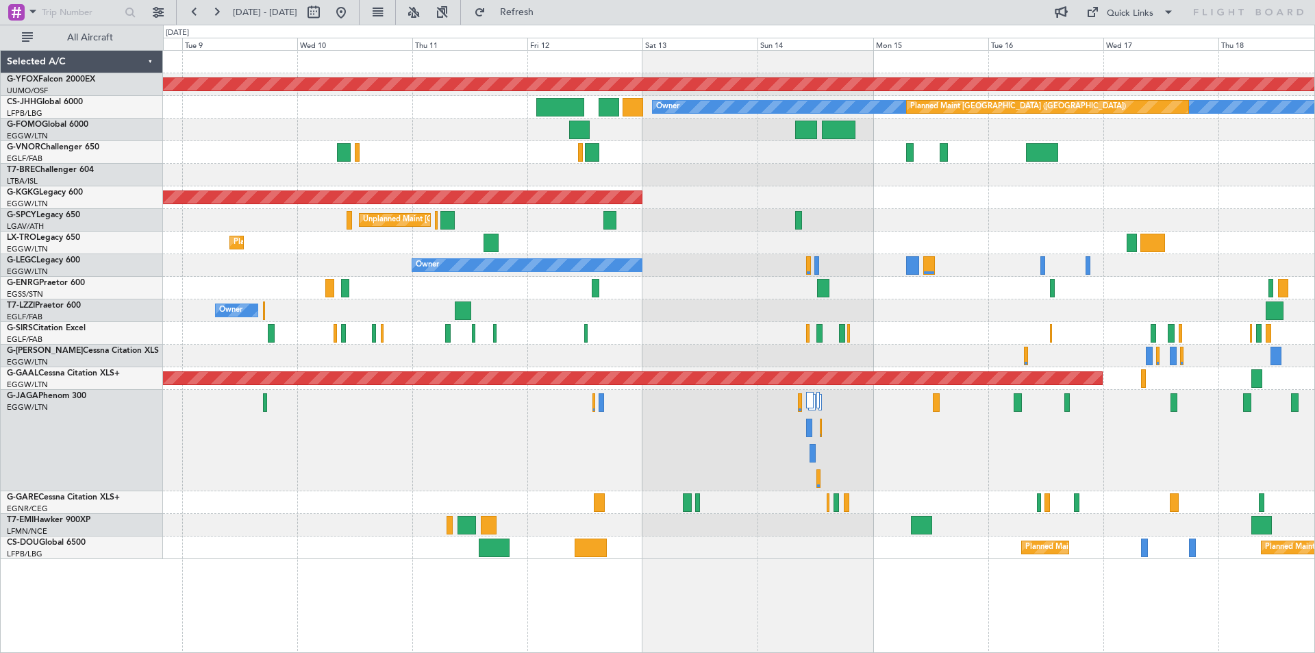
click at [664, 284] on div at bounding box center [738, 288] width 1151 height 23
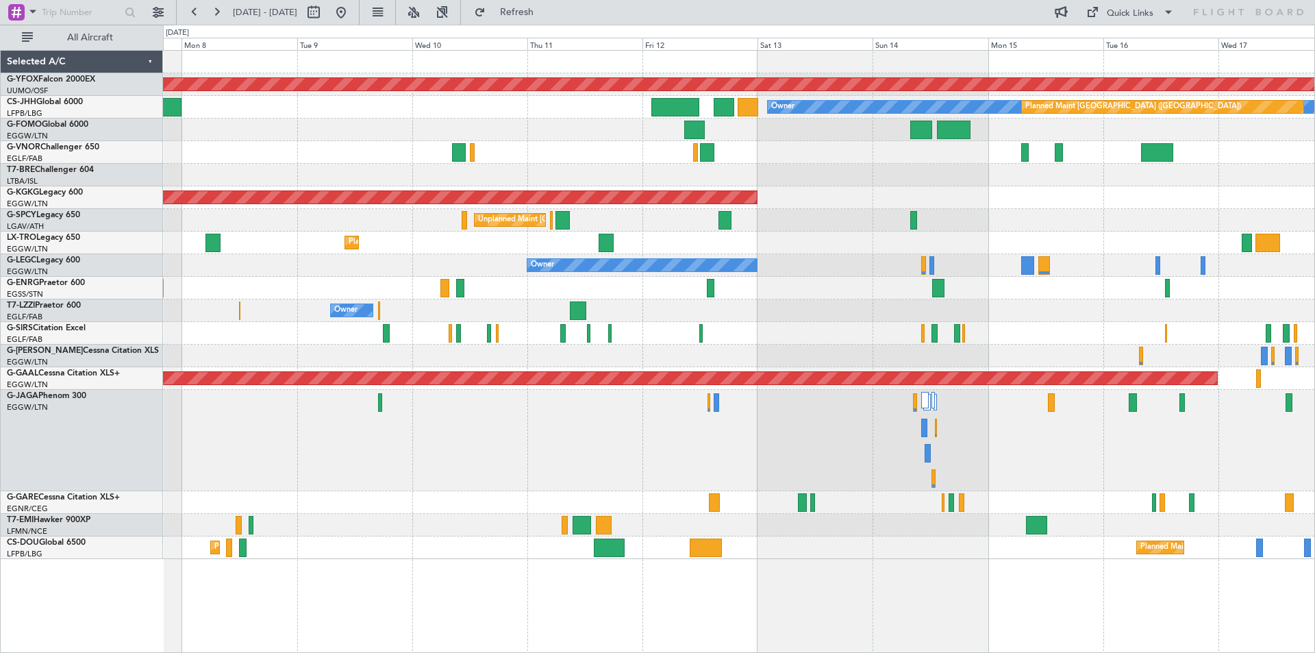
click at [933, 286] on div at bounding box center [738, 288] width 1151 height 23
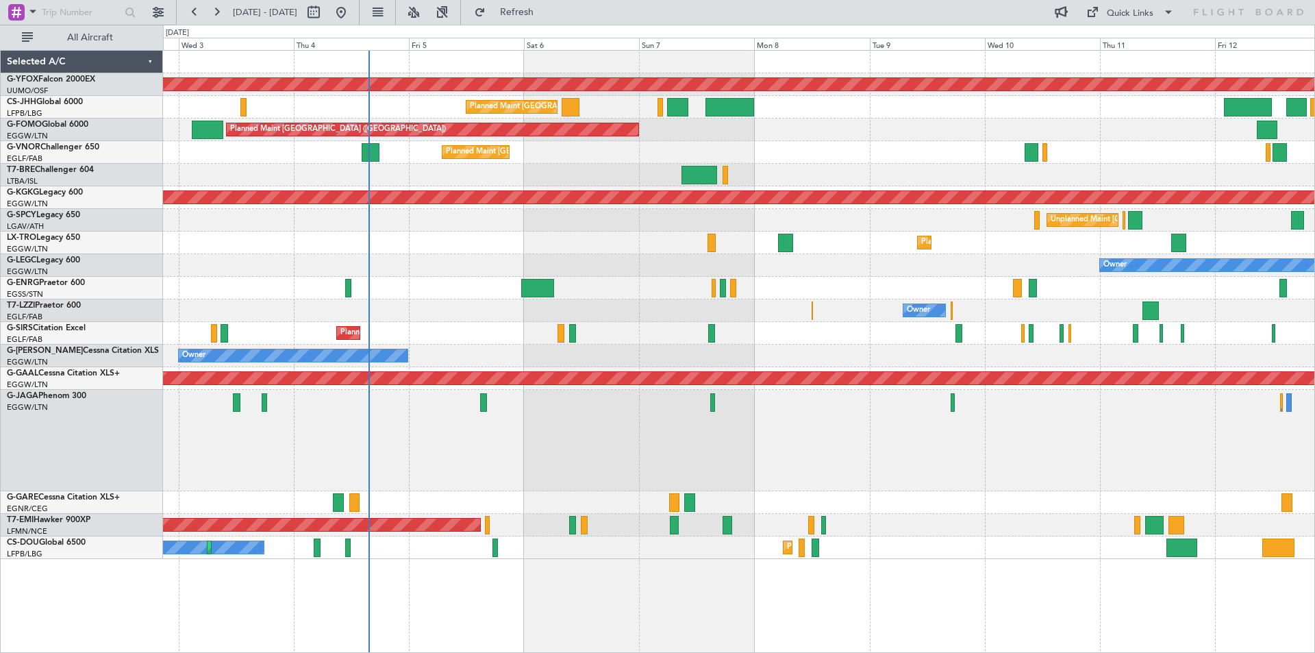
click at [851, 310] on div "Owner" at bounding box center [738, 310] width 1151 height 23
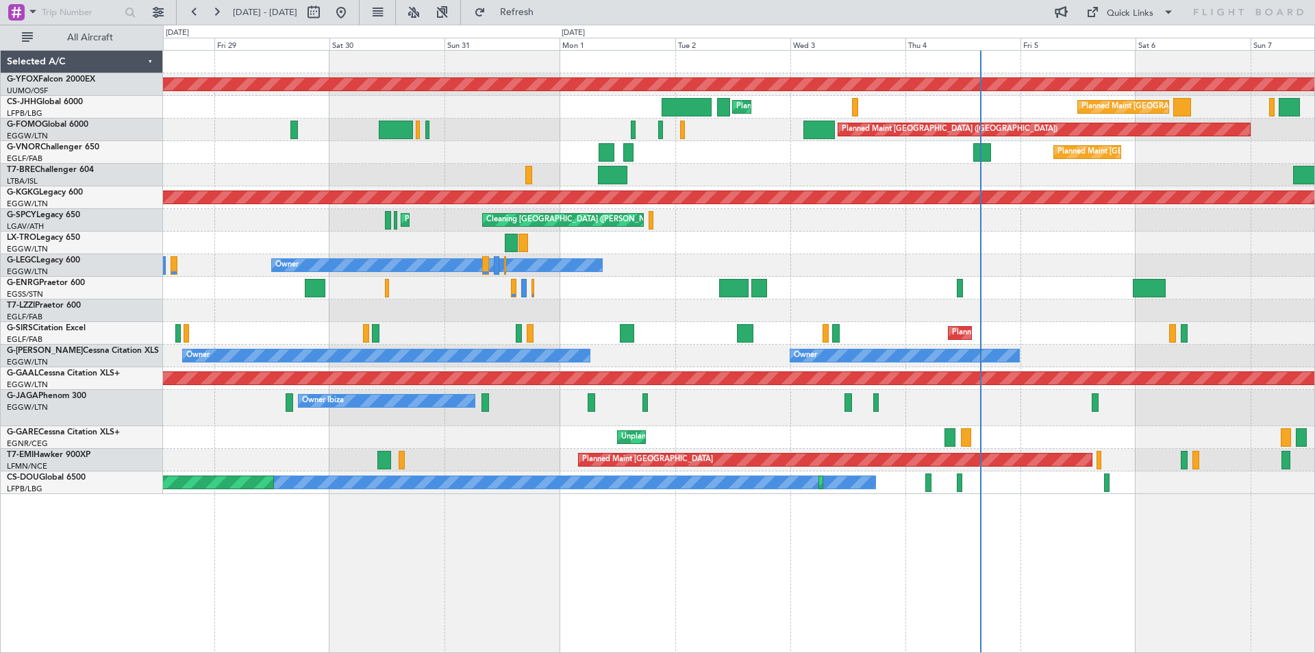
click at [864, 297] on div at bounding box center [738, 288] width 1151 height 23
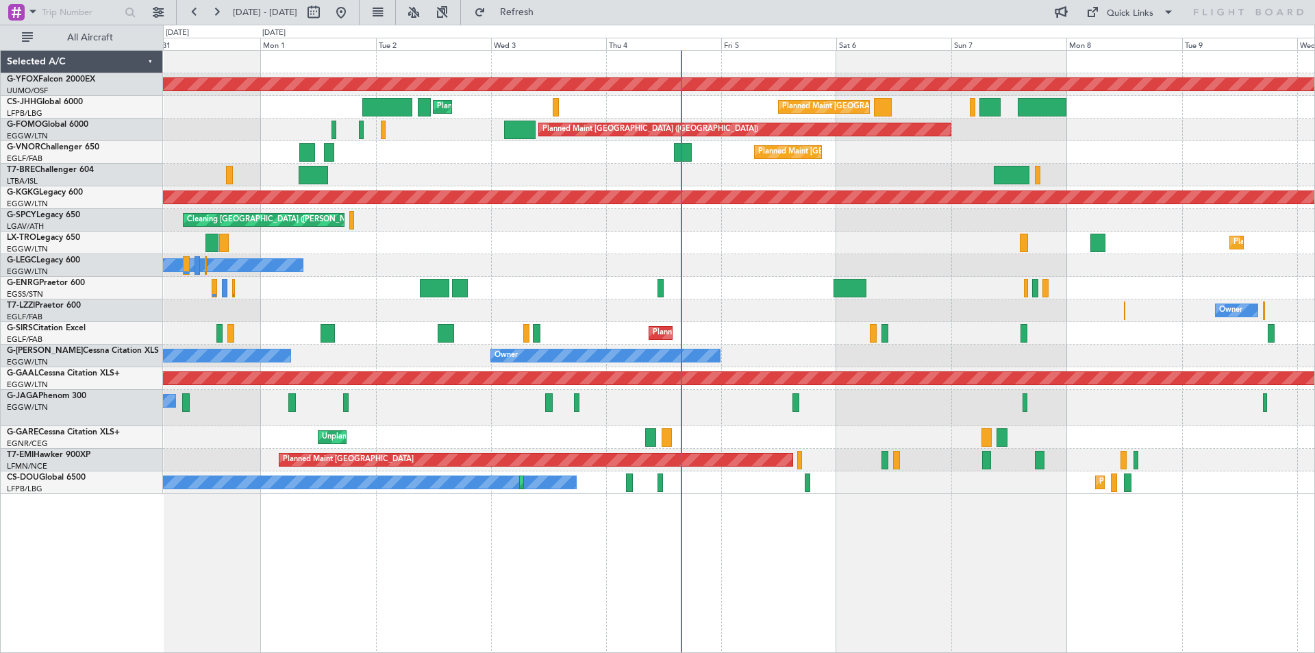
click at [601, 275] on div "Owner Owner" at bounding box center [738, 265] width 1151 height 23
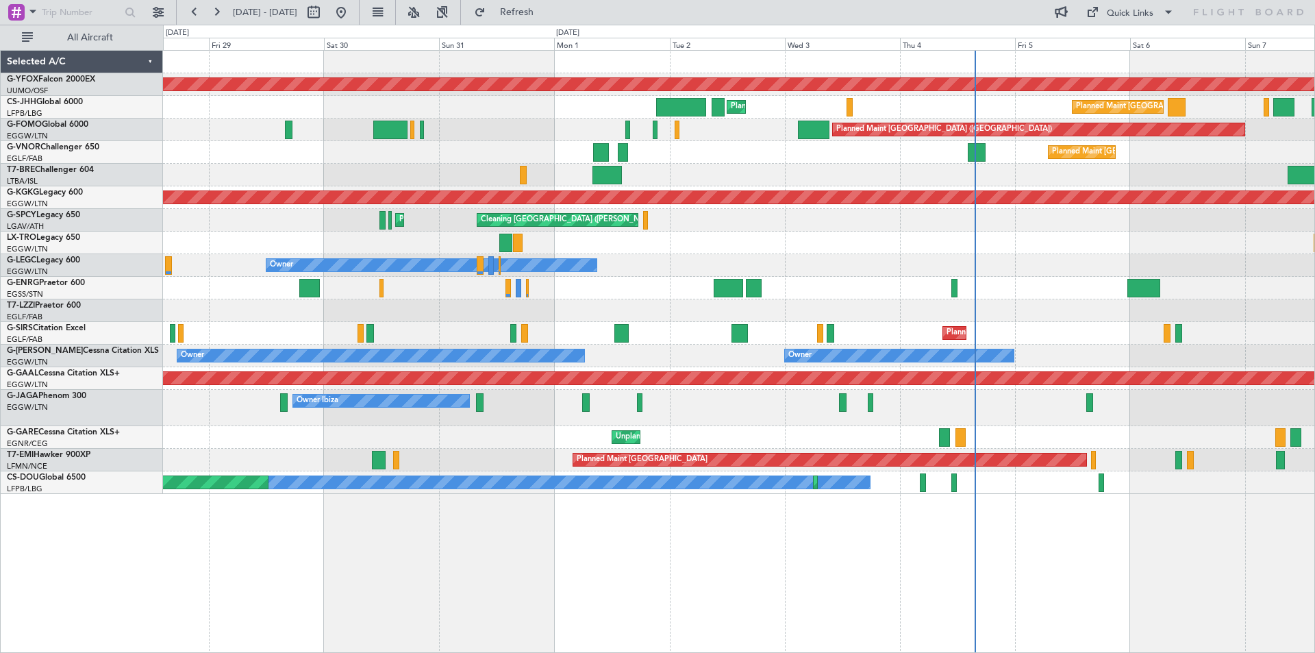
click at [919, 265] on div "Owner" at bounding box center [738, 265] width 1151 height 23
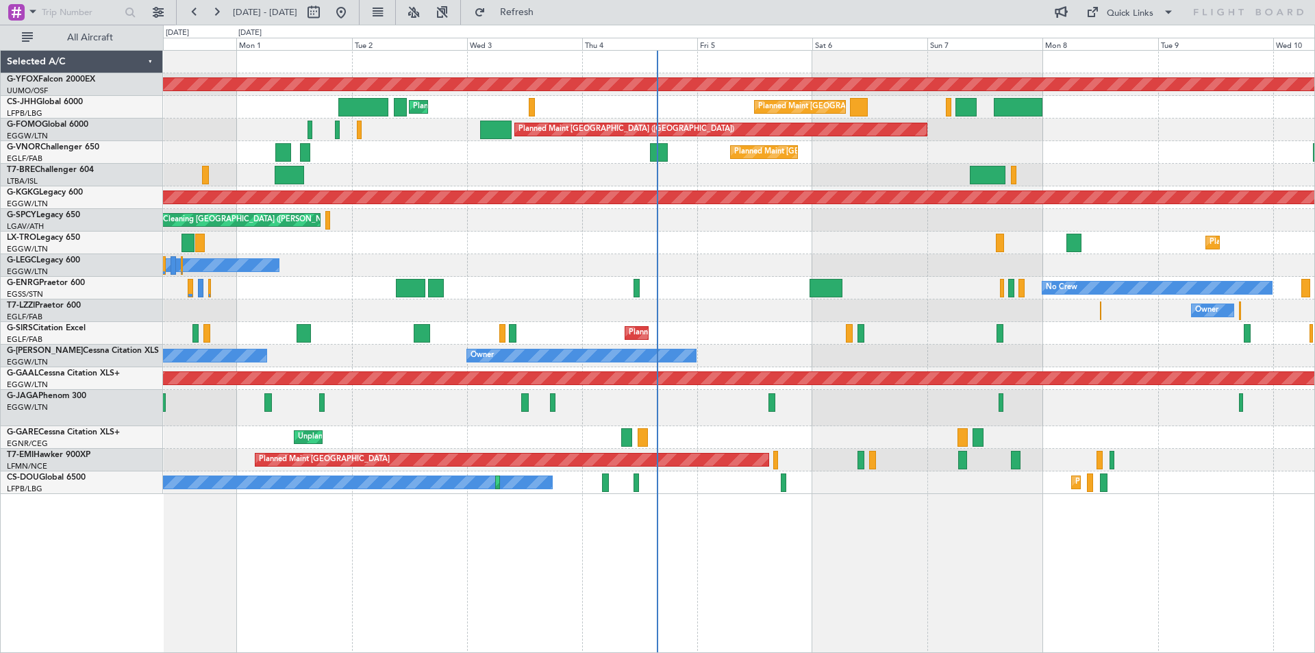
click at [349, 282] on div "No Crew" at bounding box center [738, 288] width 1151 height 23
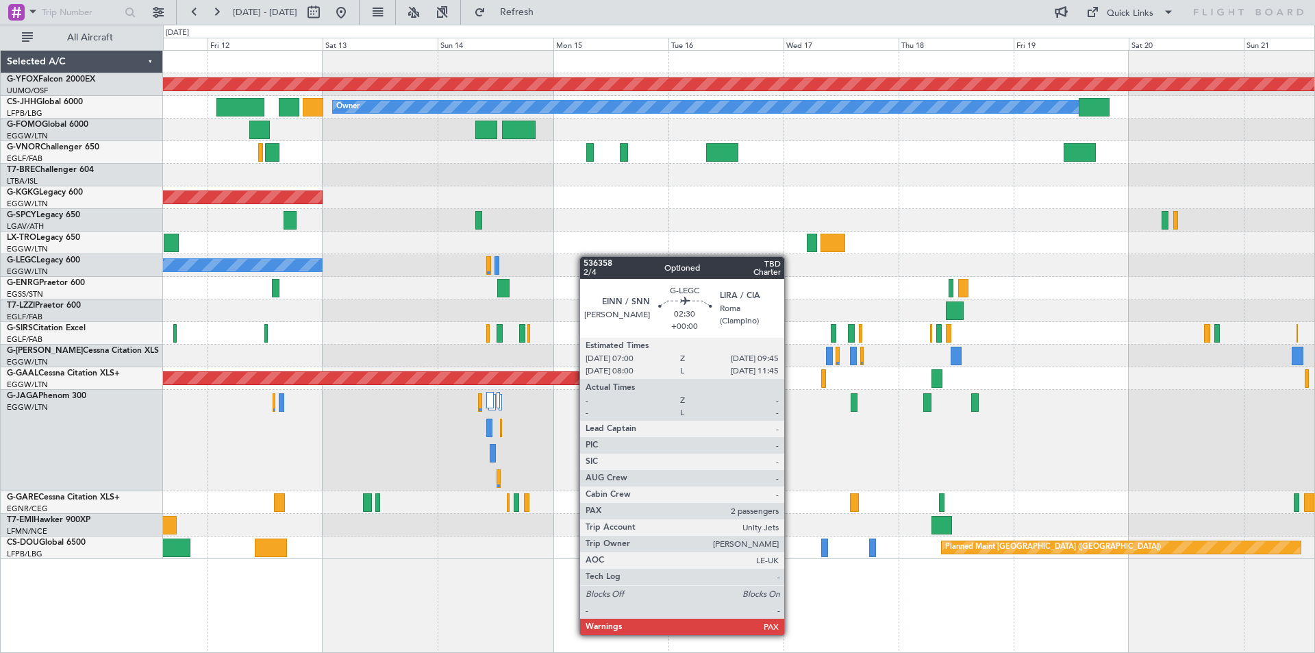
click at [586, 256] on div "AOG Maint Ostafyevo Planned Maint [GEOGRAPHIC_DATA] ([GEOGRAPHIC_DATA]) Owner A…" at bounding box center [738, 305] width 1151 height 508
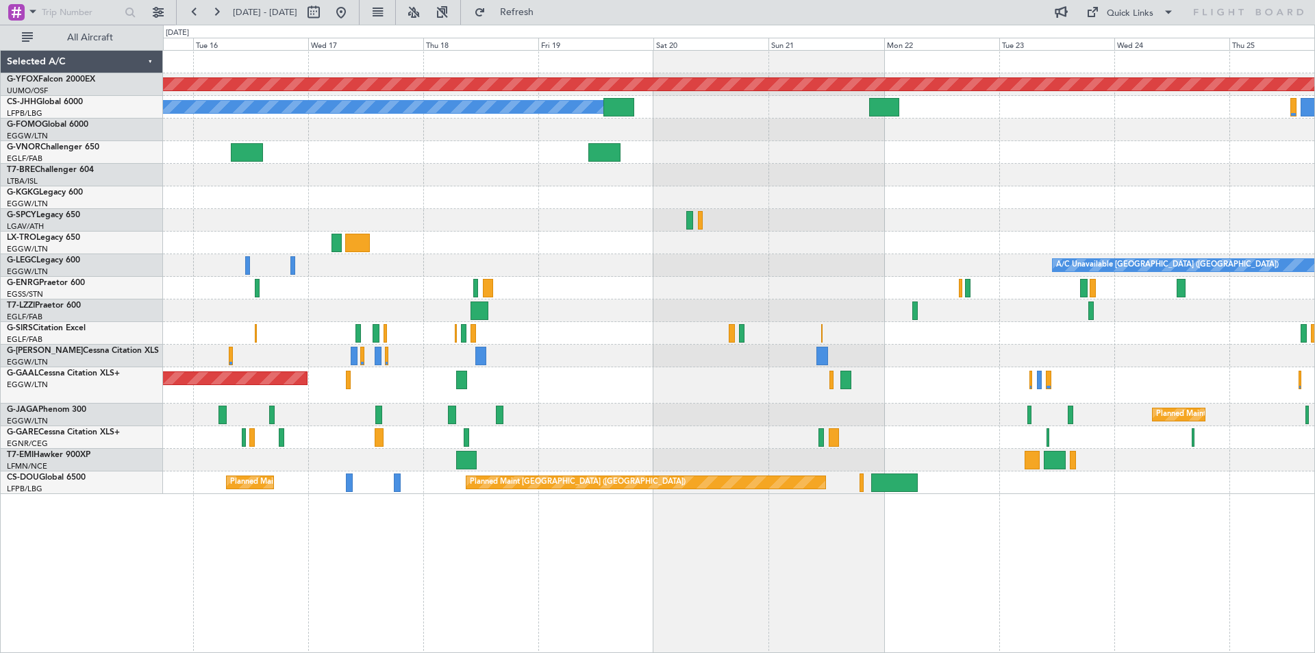
click at [586, 338] on div at bounding box center [738, 333] width 1151 height 23
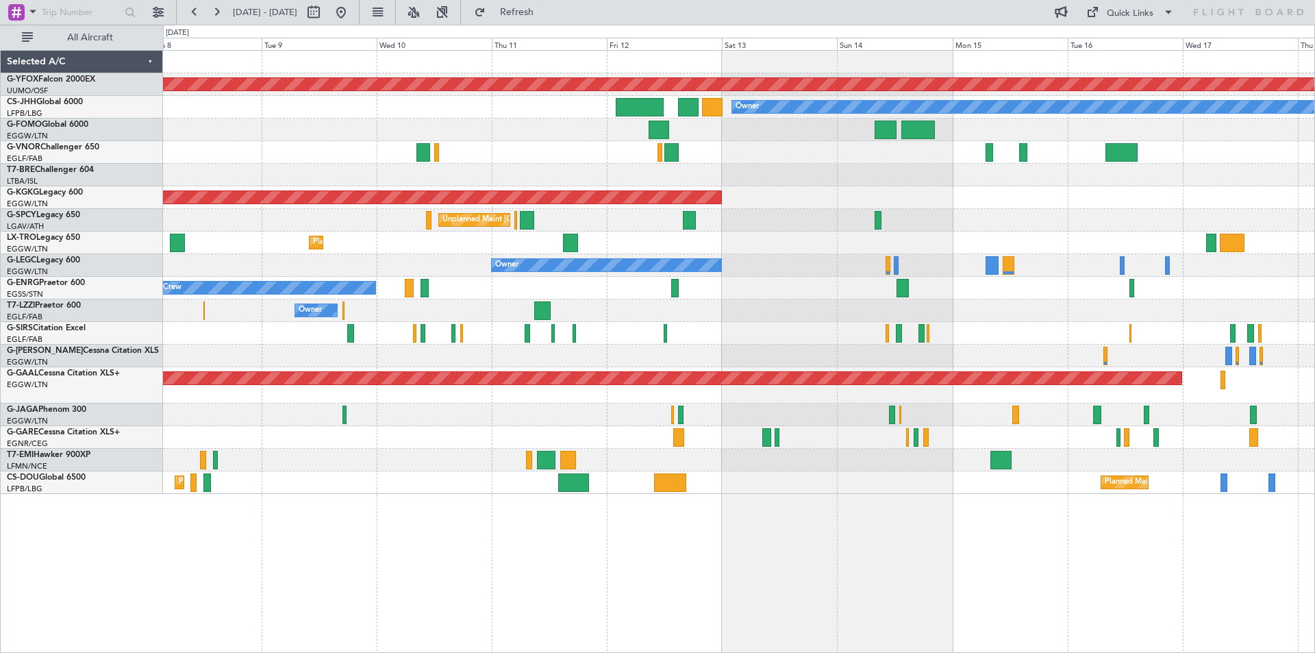
click at [963, 192] on div "AOG Maint [GEOGRAPHIC_DATA] (Ataturk)" at bounding box center [738, 197] width 1151 height 23
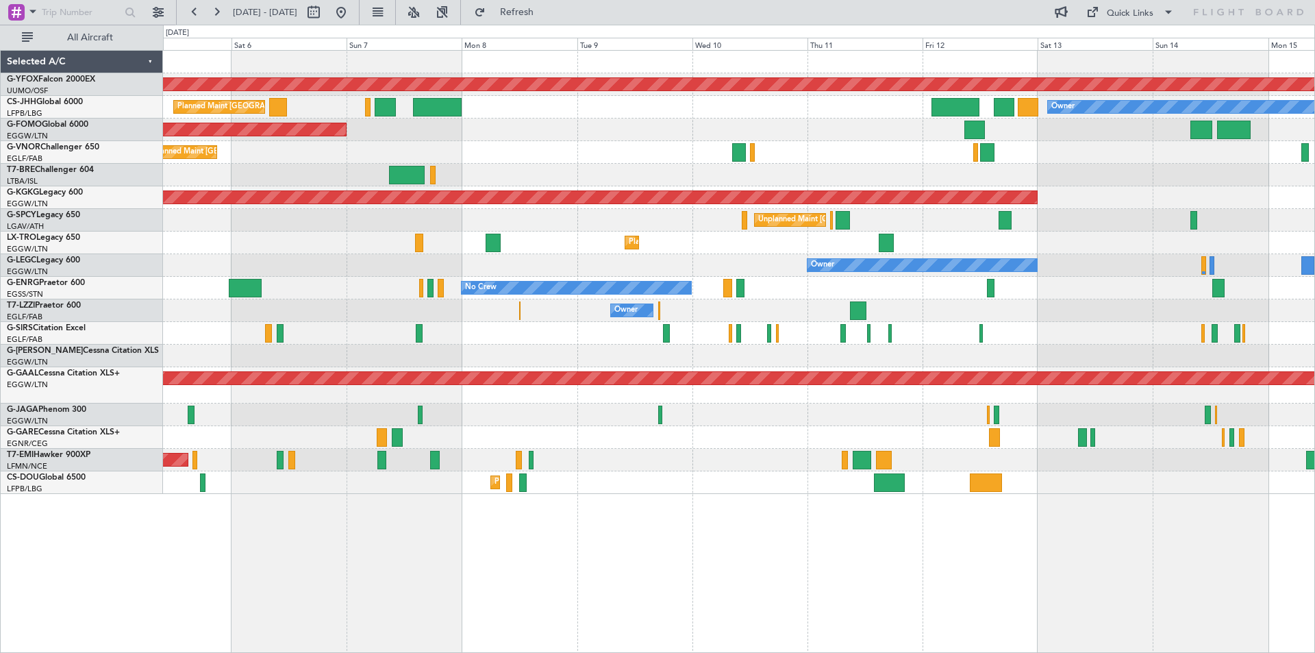
click at [1158, 312] on div "Owner" at bounding box center [738, 310] width 1151 height 23
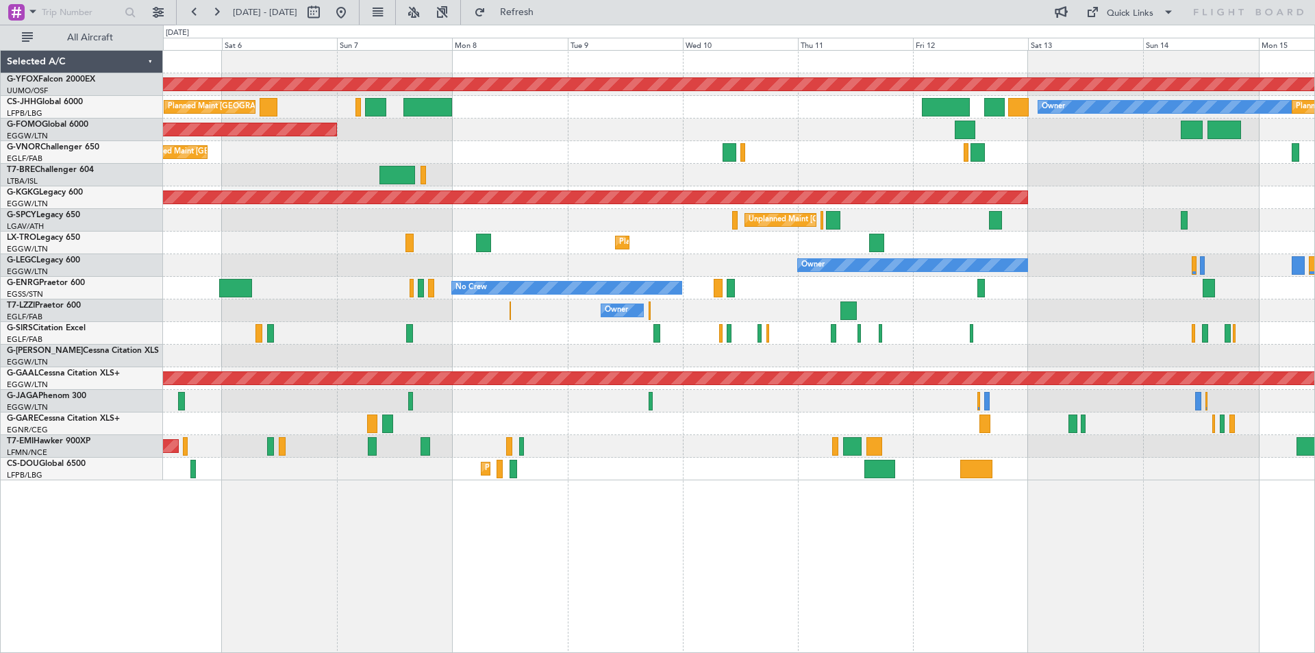
click at [927, 243] on div "Planned Maint Dusseldorf" at bounding box center [738, 243] width 1151 height 23
